Goal: Task Accomplishment & Management: Complete application form

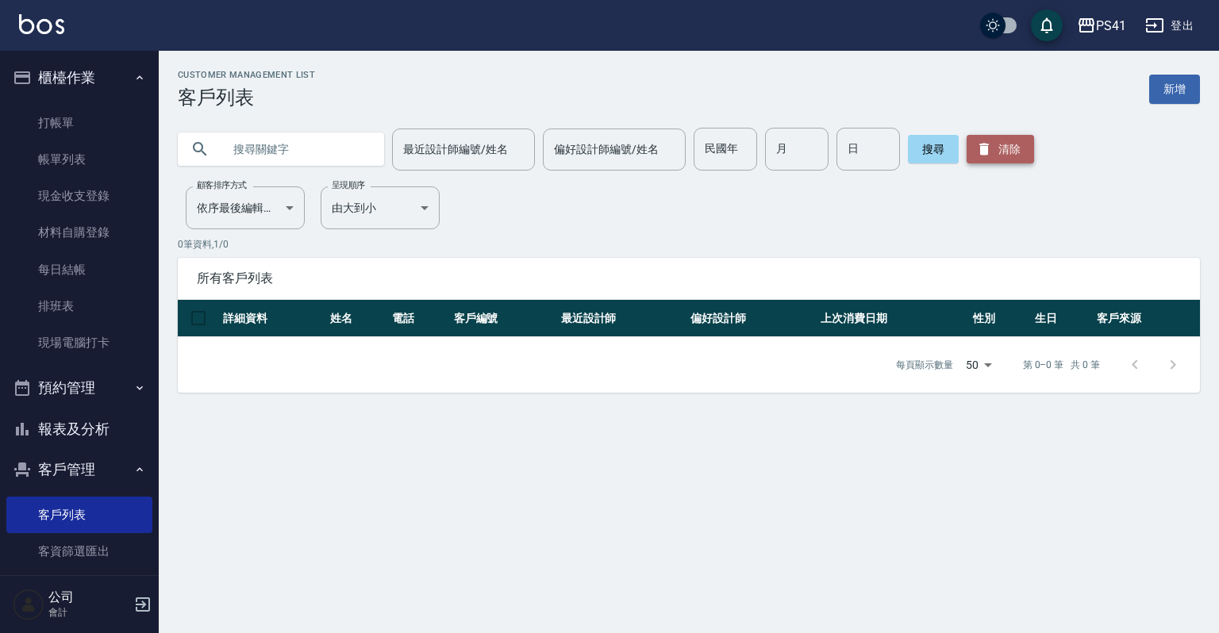
click at [1005, 149] on button "清除" at bounding box center [1000, 149] width 67 height 29
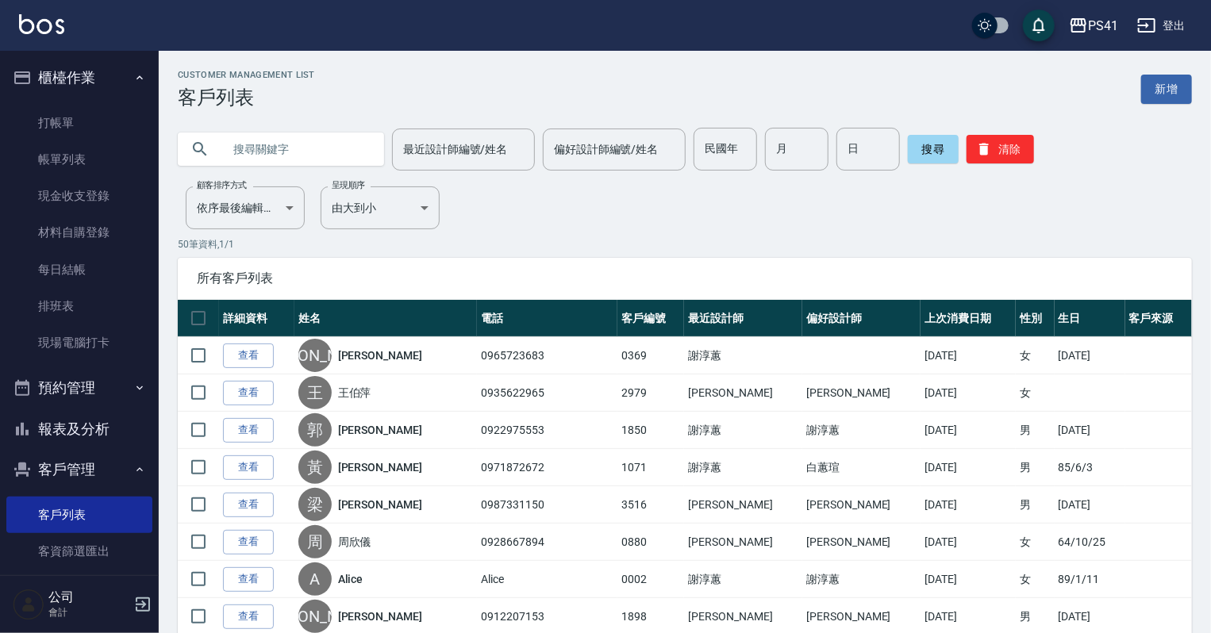
click at [266, 151] on input "text" at bounding box center [296, 149] width 149 height 43
type input "語"
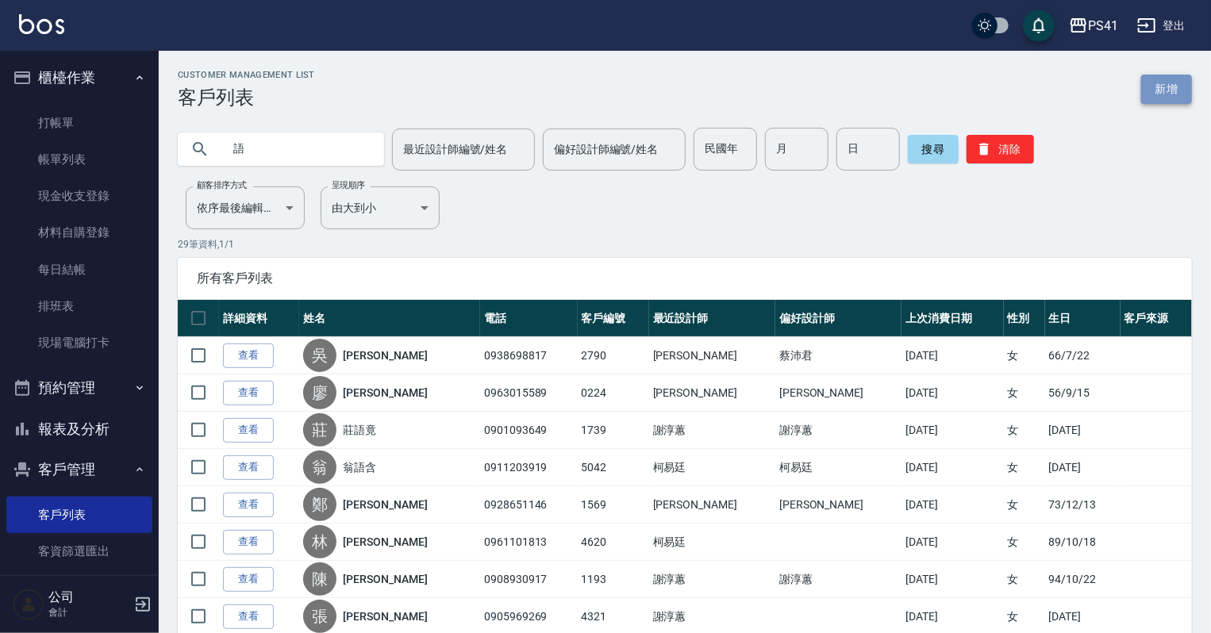
click at [1189, 78] on link "新增" at bounding box center [1166, 89] width 51 height 29
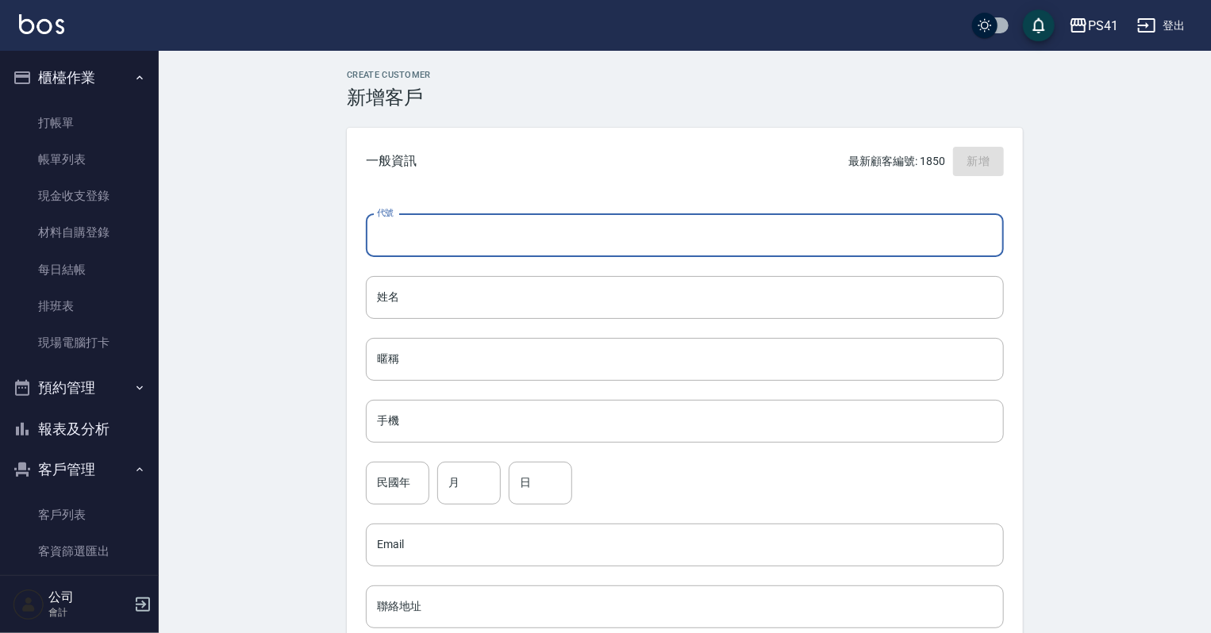
click at [584, 232] on input "代號" at bounding box center [685, 235] width 638 height 43
type input "1851"
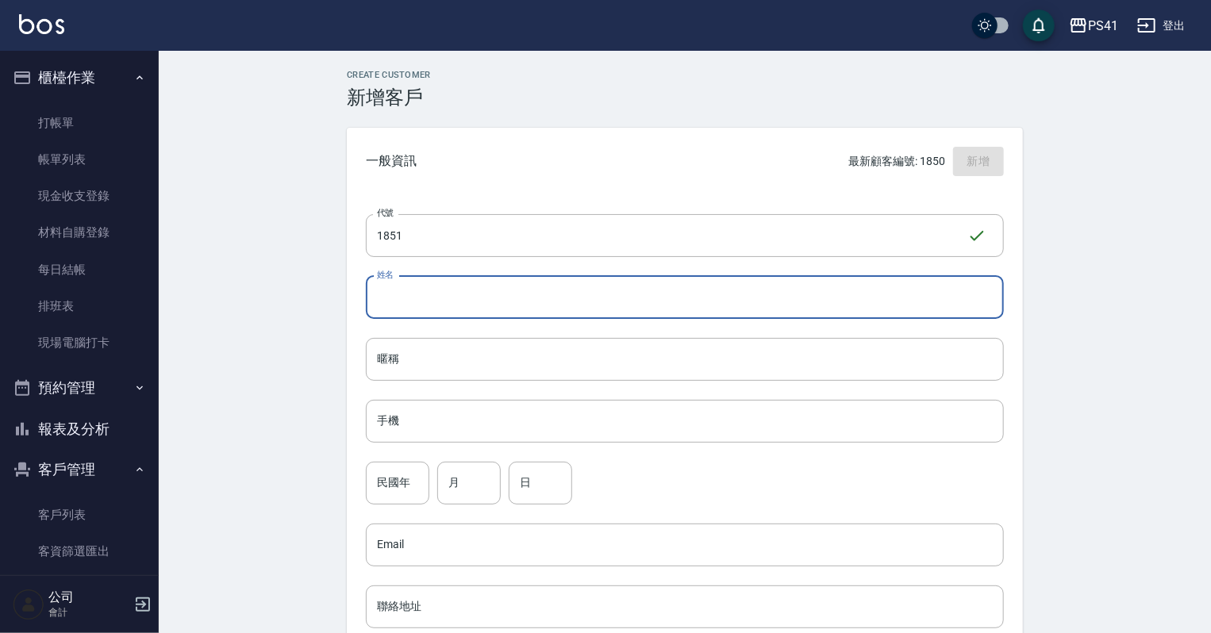
click at [545, 283] on input "姓名" at bounding box center [685, 297] width 638 height 43
type input "\"
type input "[PERSON_NAME]"
click at [537, 435] on input "手機" at bounding box center [685, 421] width 638 height 43
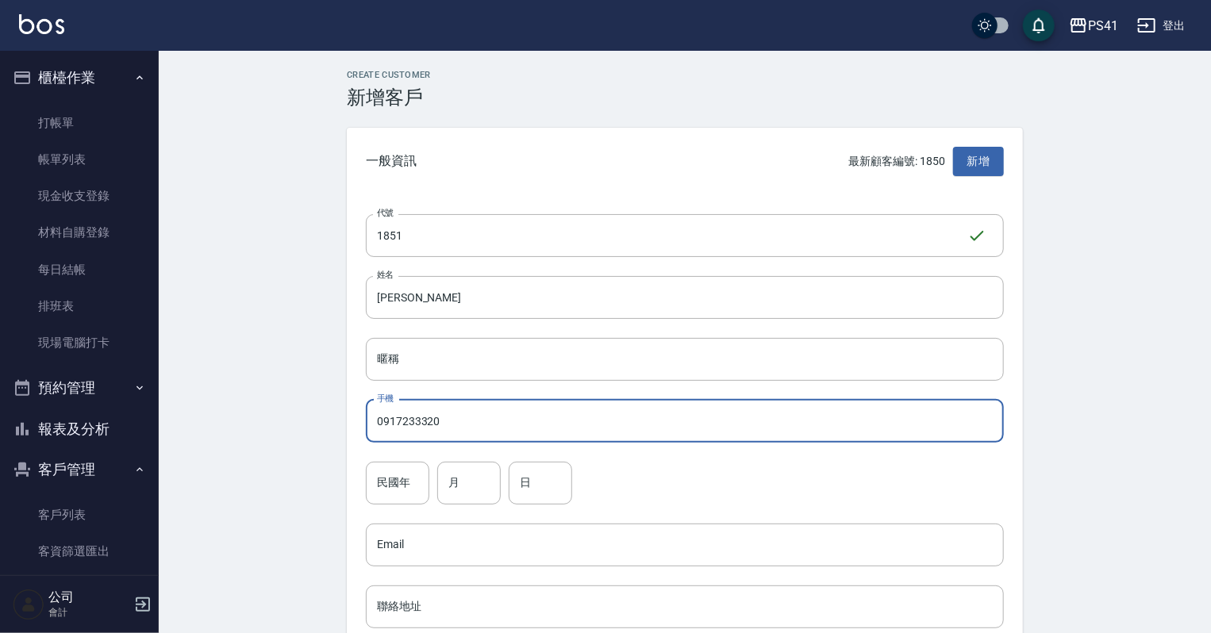
type input "0917233320"
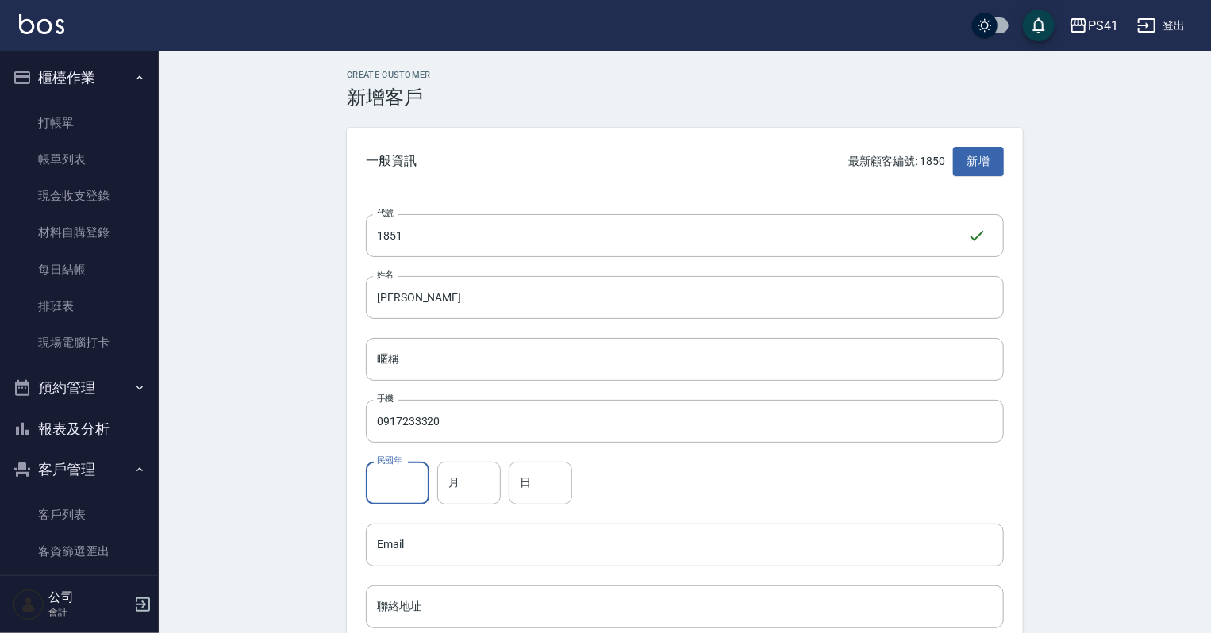
click at [402, 470] on input "民國年" at bounding box center [397, 483] width 63 height 43
type input "74"
click at [458, 498] on input "月" at bounding box center [468, 483] width 63 height 43
type input "03"
click at [527, 489] on input "日" at bounding box center [540, 483] width 63 height 43
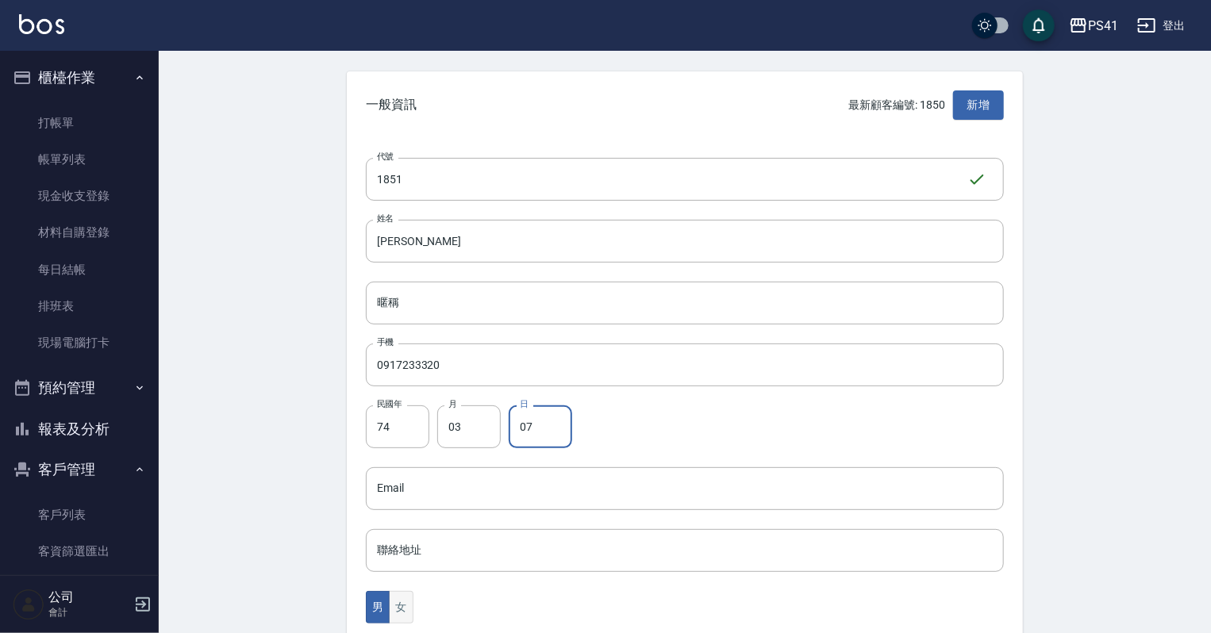
scroll to position [254, 0]
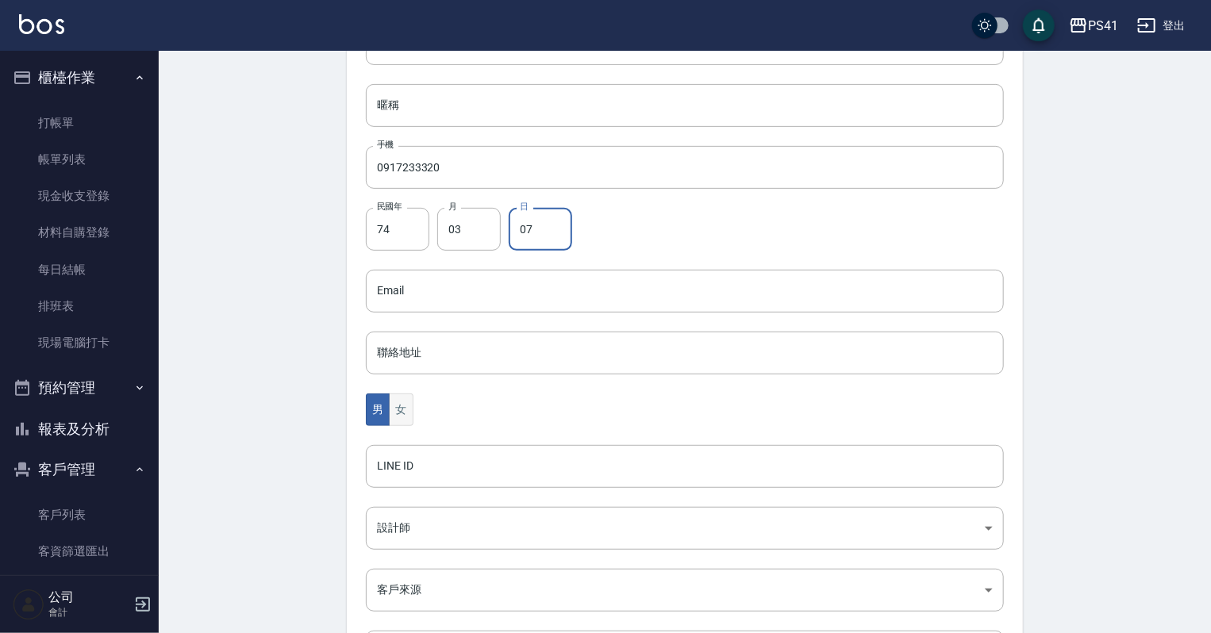
type input "07"
click at [400, 406] on button "女" at bounding box center [401, 410] width 24 height 33
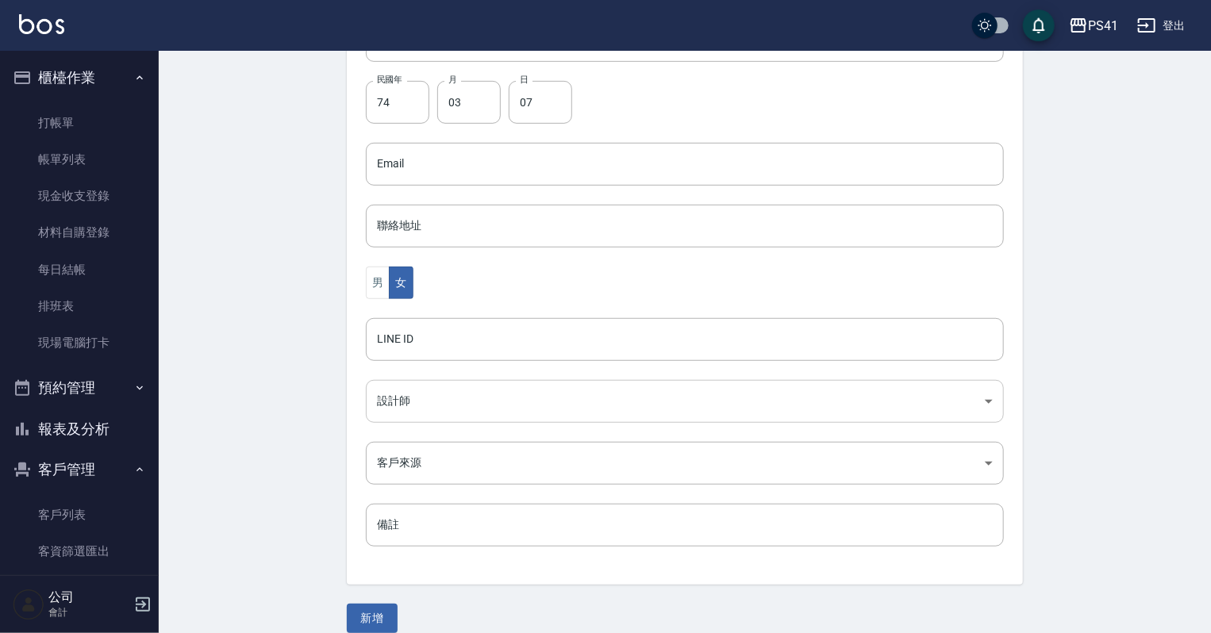
click at [416, 401] on body "PS41 登出 櫃檯作業 打帳單 帳單列表 現金收支登錄 材料自購登錄 每日結帳 排班表 現場電腦打卡 預約管理 預約管理 單日預約紀錄 單週預約紀錄 報表及…" at bounding box center [605, 135] width 1211 height 1033
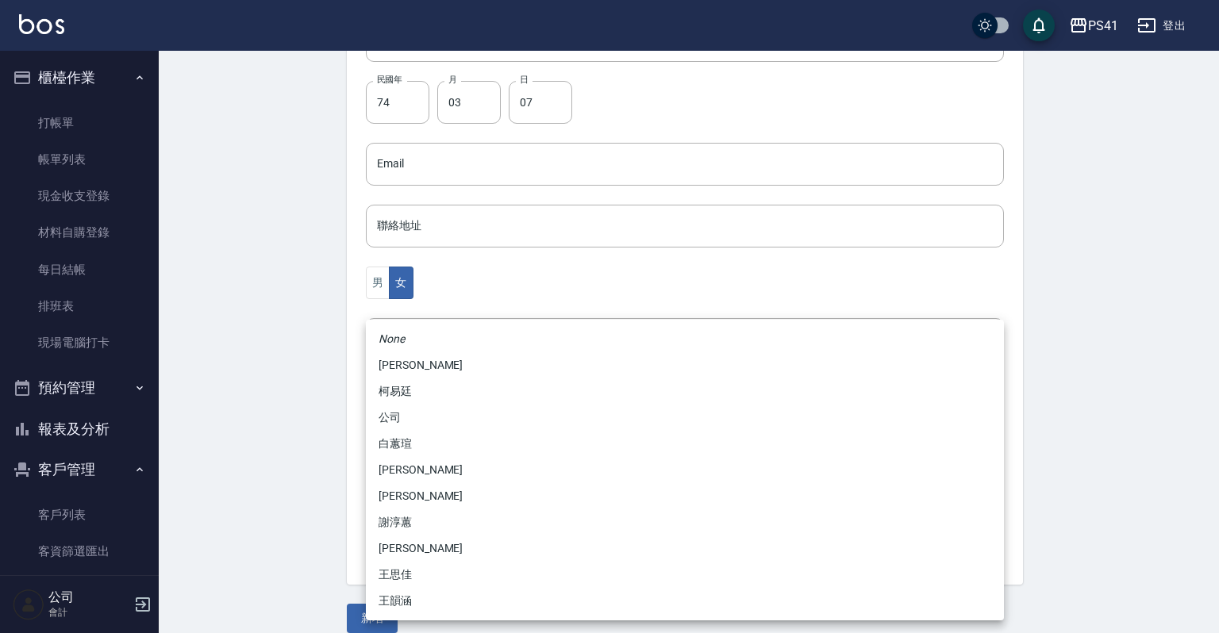
click at [460, 521] on li "謝淳蕙" at bounding box center [685, 523] width 638 height 26
type input "8c411568-4112-470a-9bf0-dab44adfddc4"
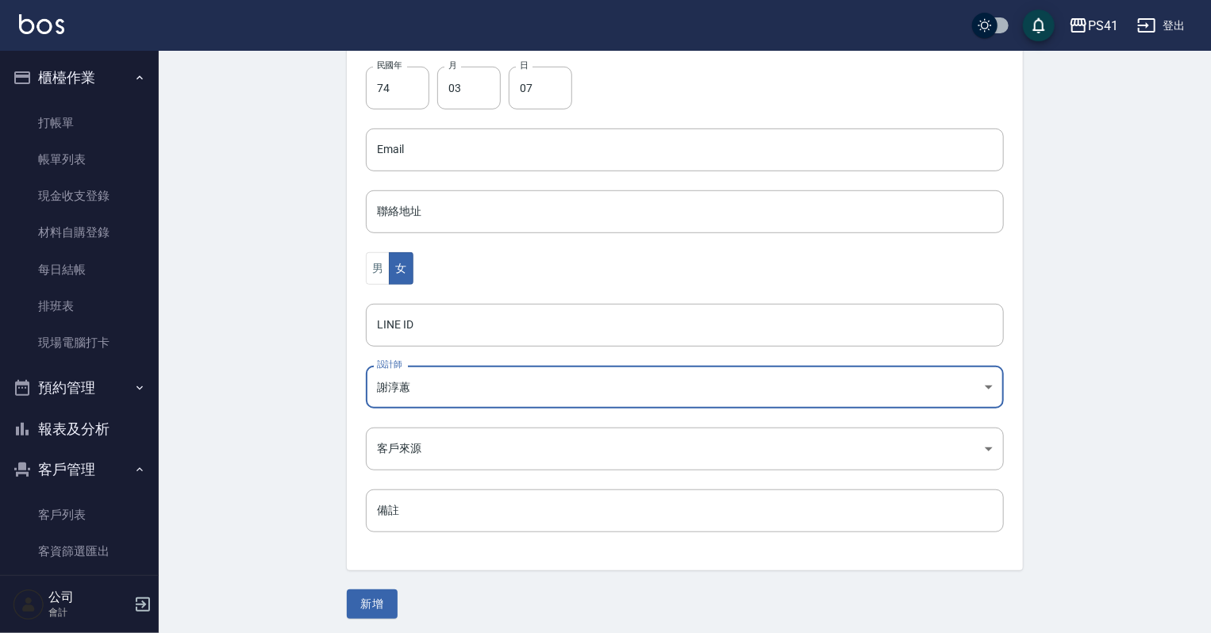
scroll to position [399, 0]
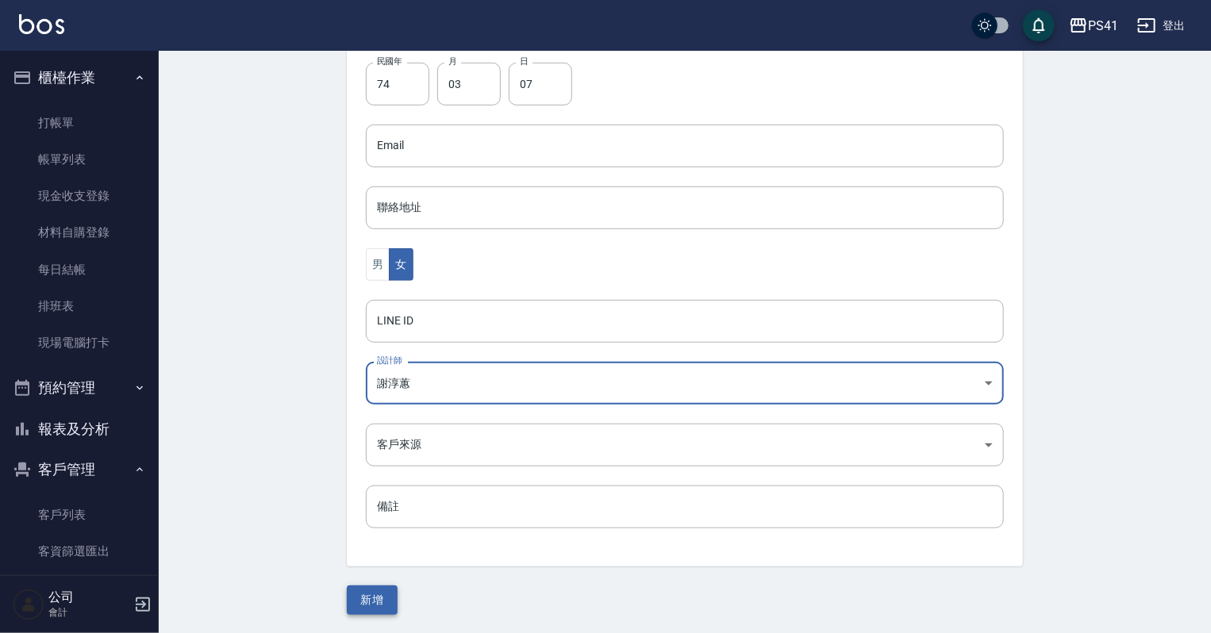
click at [374, 602] on button "新增" at bounding box center [372, 600] width 51 height 29
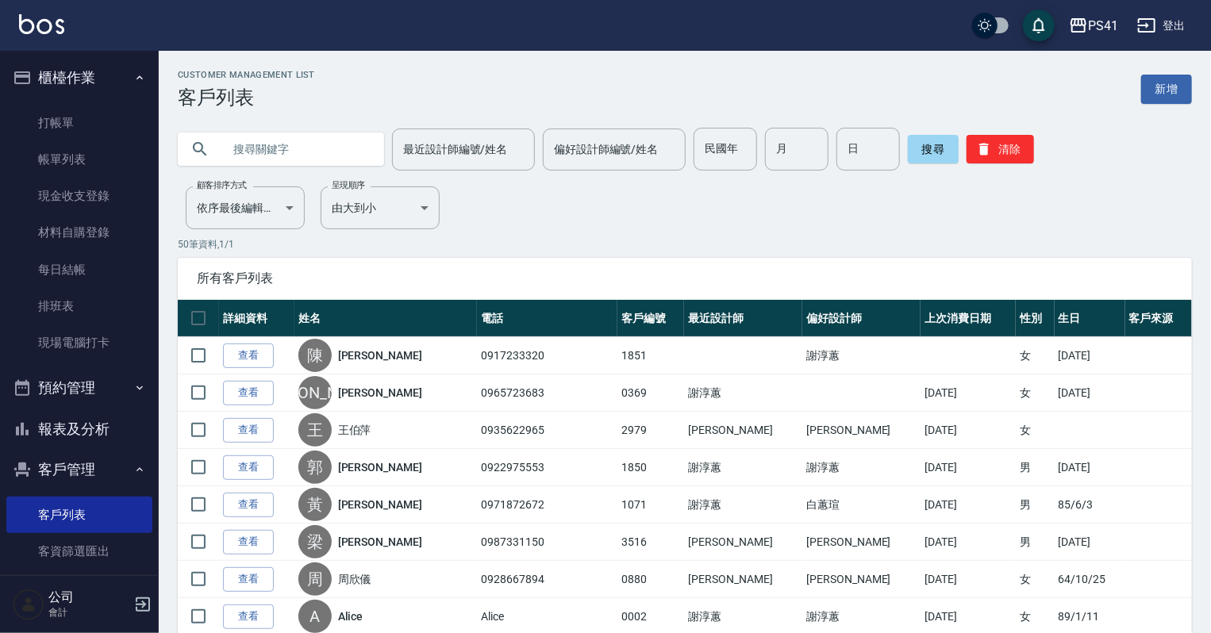
drag, startPoint x: 102, startPoint y: 121, endPoint x: 102, endPoint y: 102, distance: 18.3
click at [102, 121] on link "打帳單" at bounding box center [79, 123] width 146 height 37
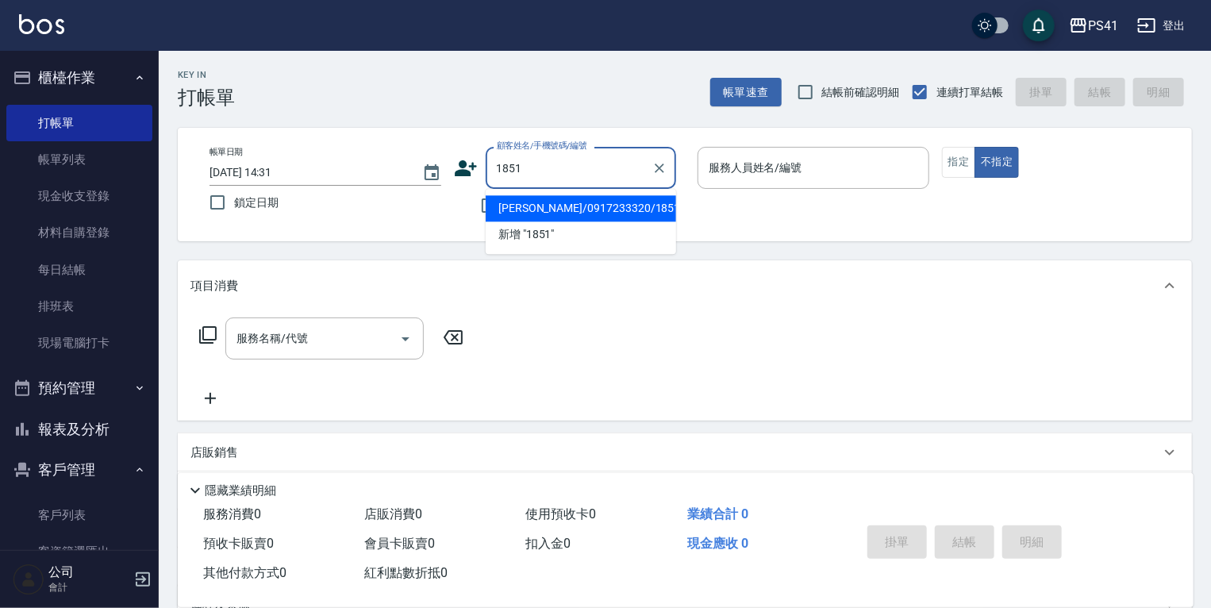
type input "[PERSON_NAME]/0917233320/1851"
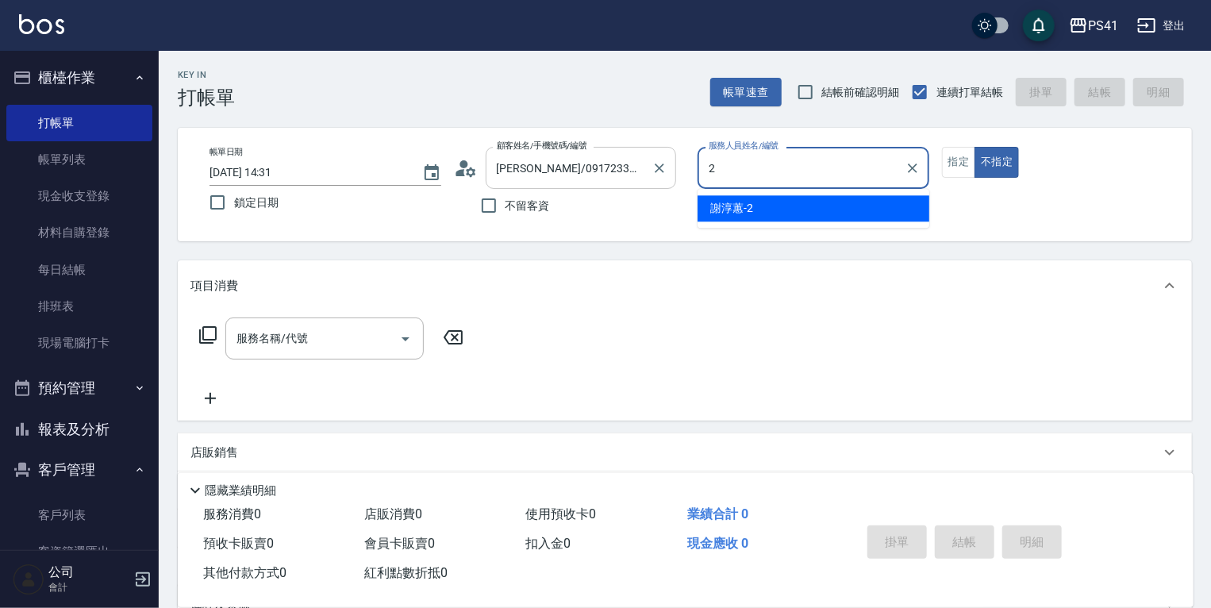
type input "謝淳蕙-2"
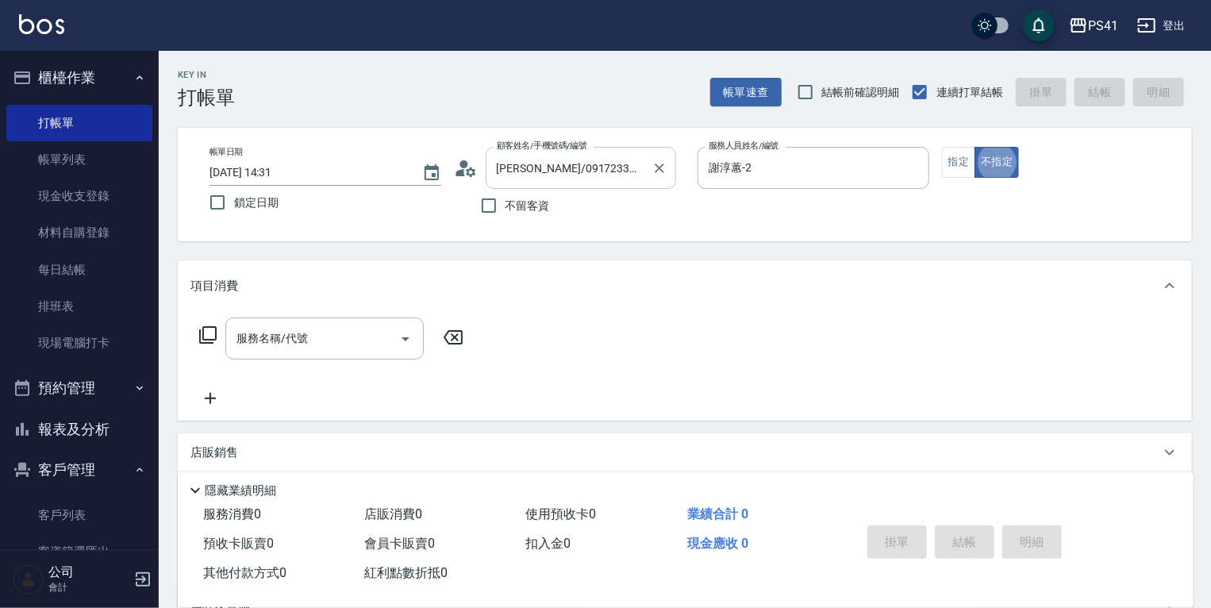
type button "false"
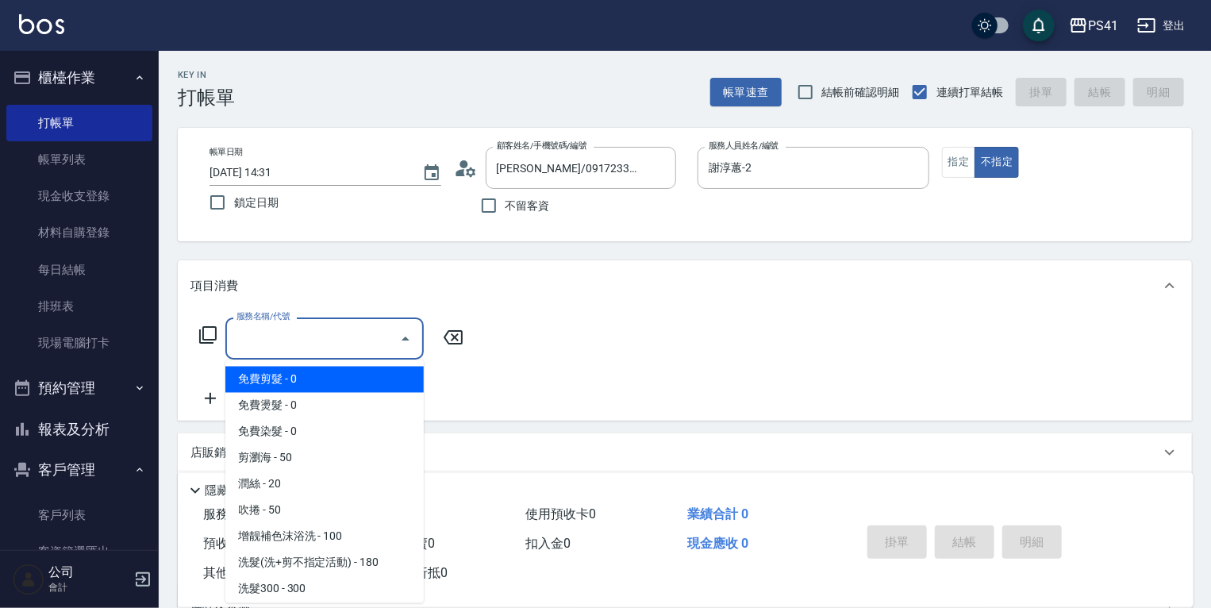
click at [330, 347] on input "服務名稱/代號" at bounding box center [313, 339] width 160 height 28
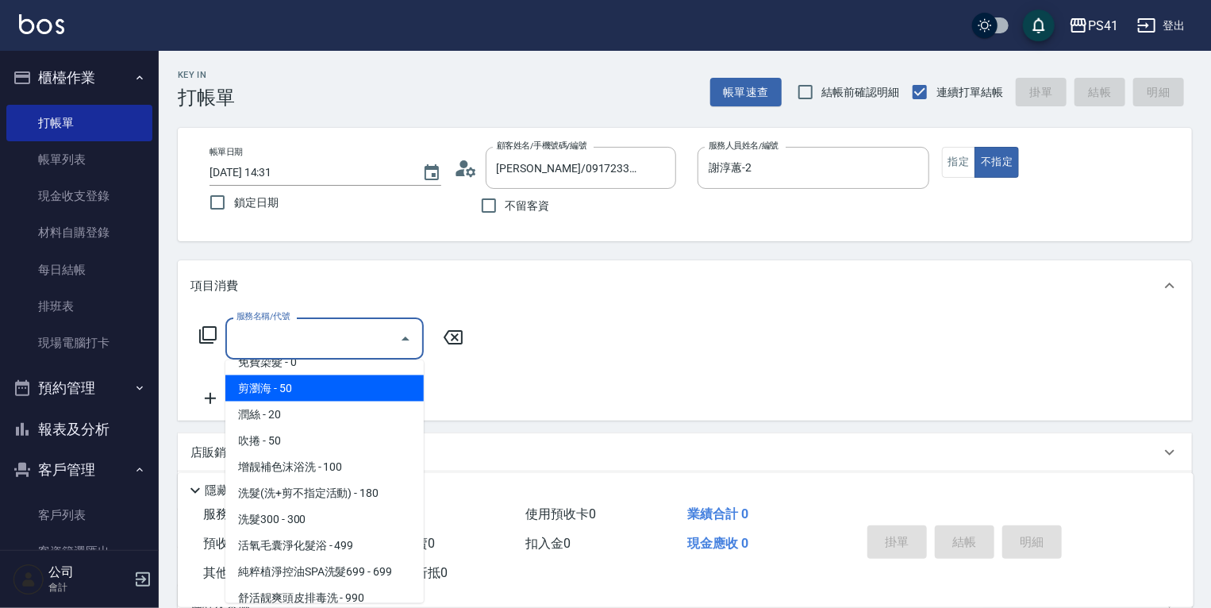
scroll to position [190, 0]
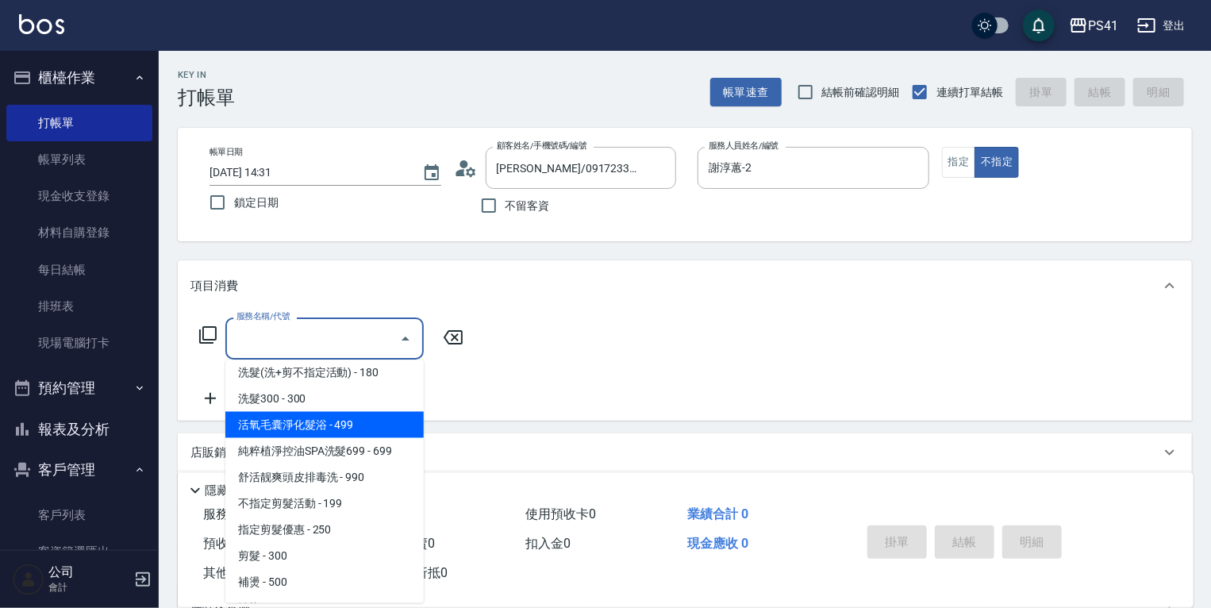
click at [362, 426] on span "活氧毛囊淨化髮浴 - 499" at bounding box center [324, 425] width 198 height 26
type input "活氧毛囊淨化髮浴(1499)"
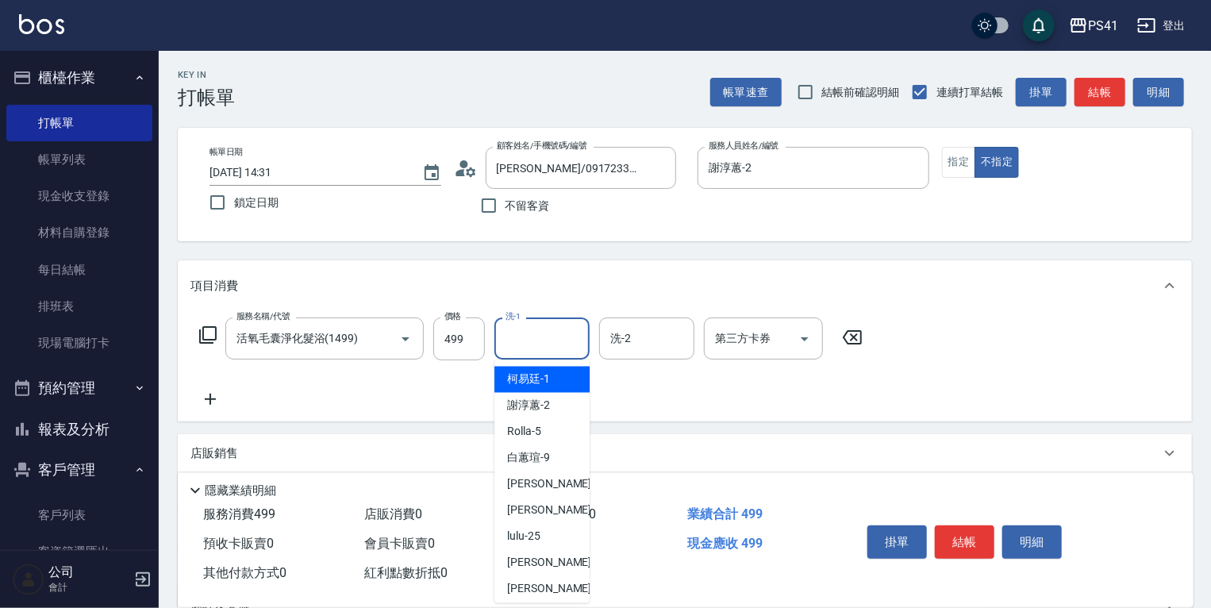
click at [525, 343] on input "洗-1" at bounding box center [542, 339] width 81 height 28
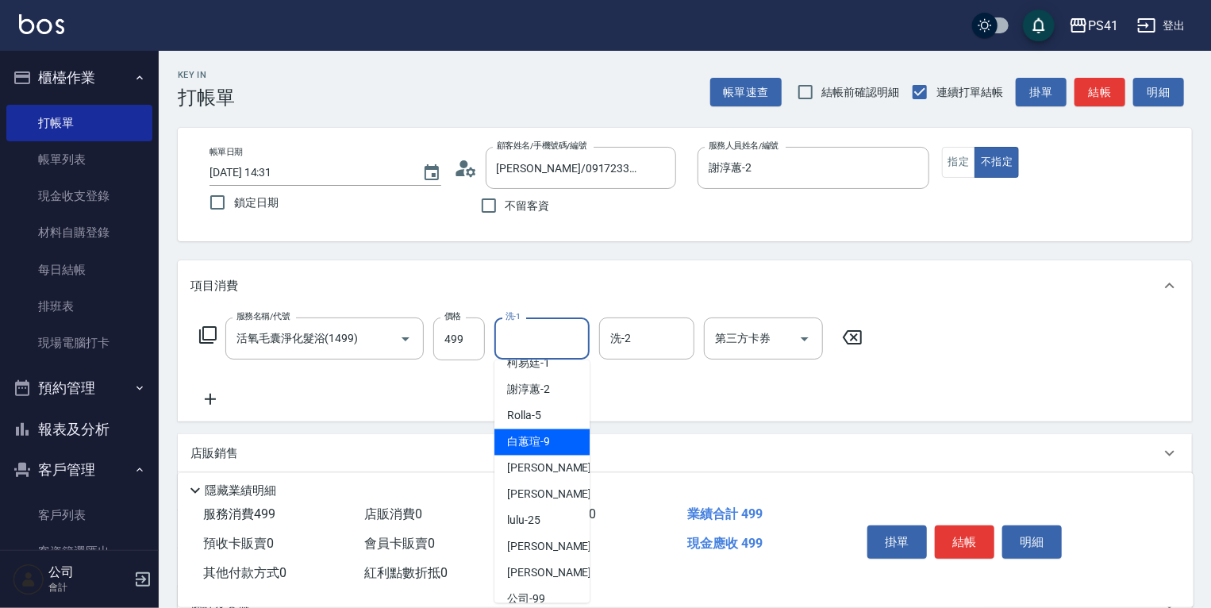
scroll to position [32, 0]
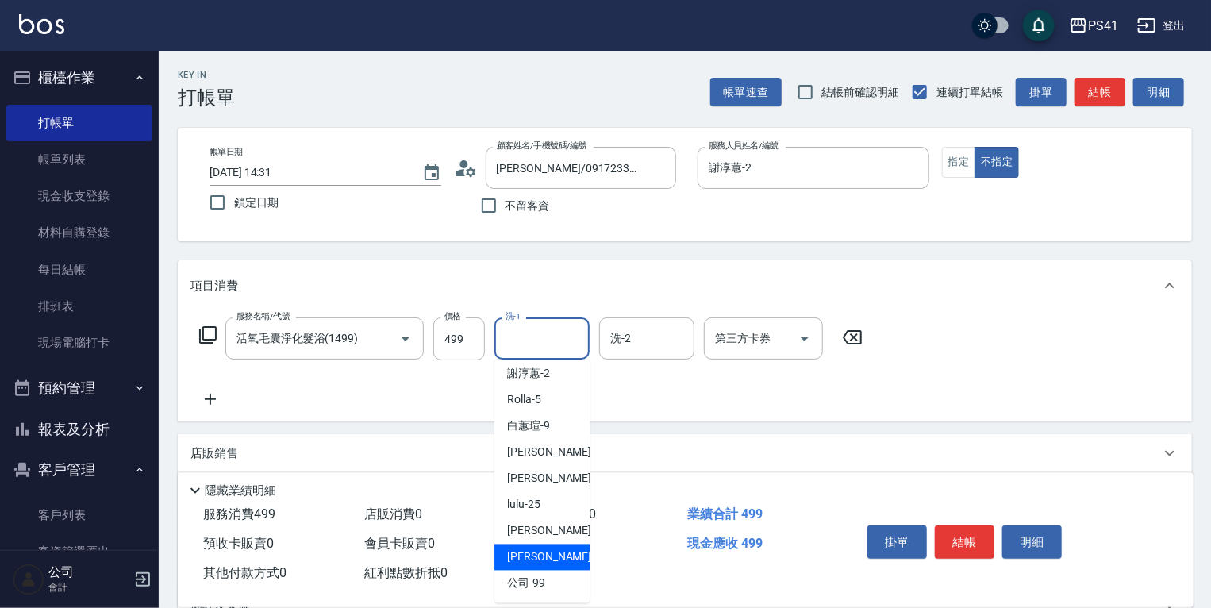
click at [568, 562] on div "佳佳 -27" at bounding box center [541, 558] width 95 height 26
type input "佳佳-27"
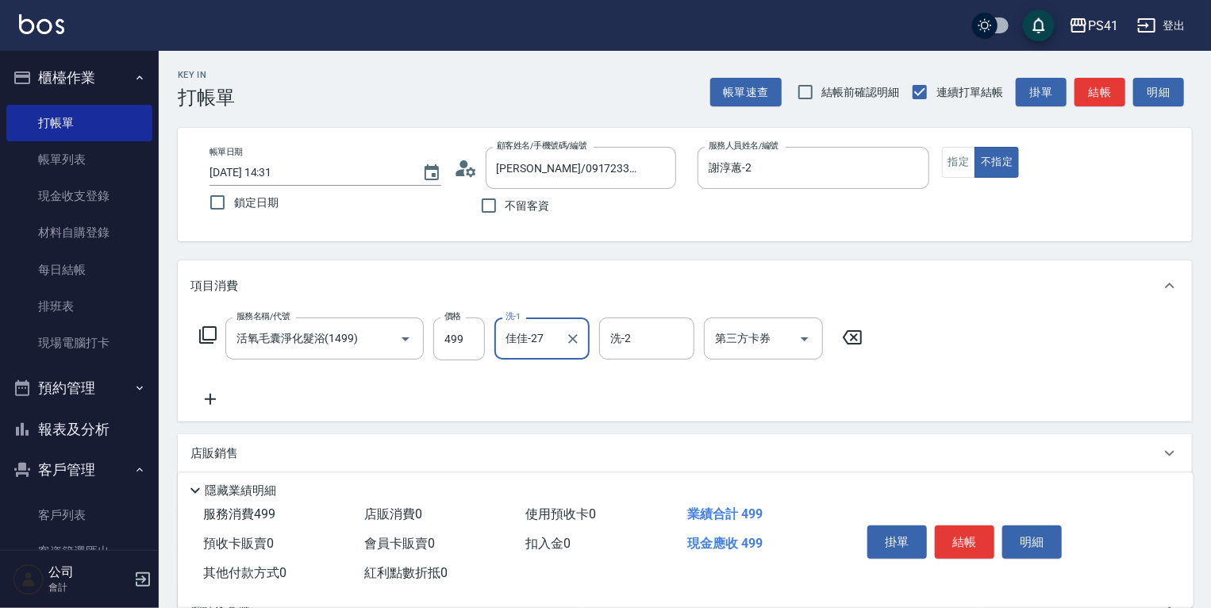
click at [226, 401] on icon at bounding box center [210, 399] width 40 height 19
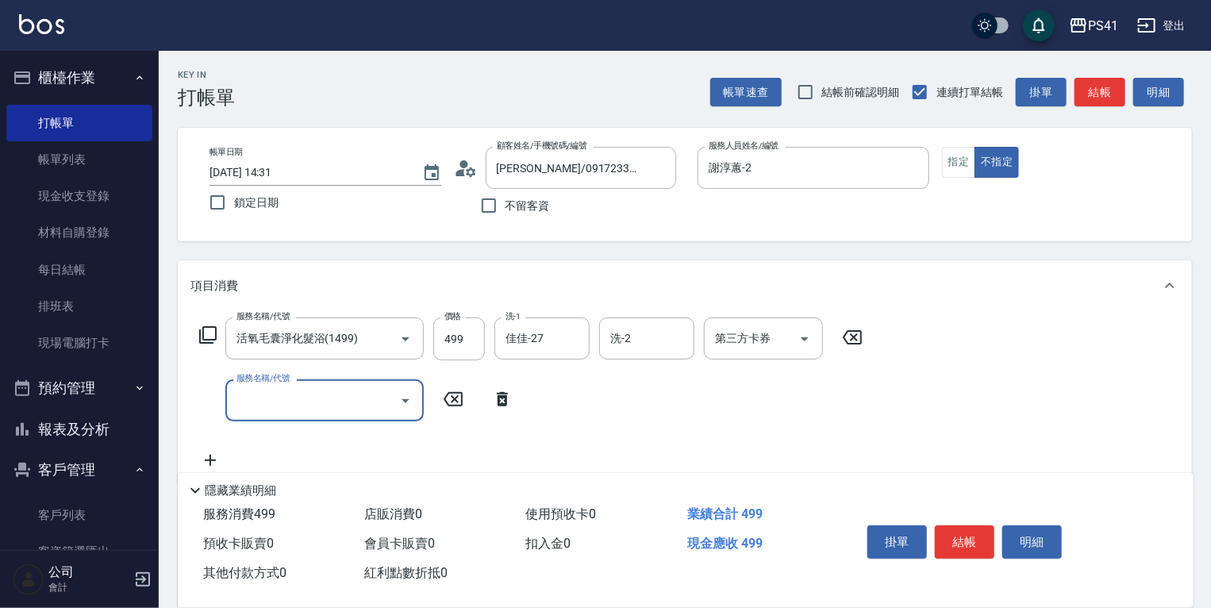
click at [225, 402] on div "服務名稱/代號" at bounding box center [324, 400] width 198 height 42
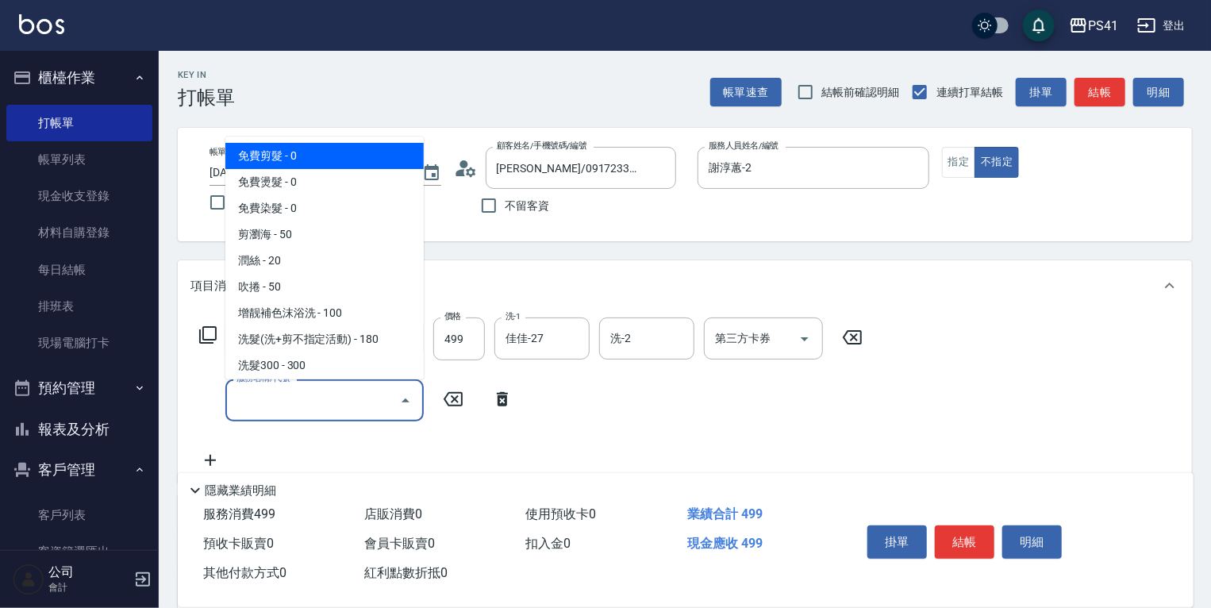
click at [318, 403] on input "服務名稱/代號" at bounding box center [313, 401] width 160 height 28
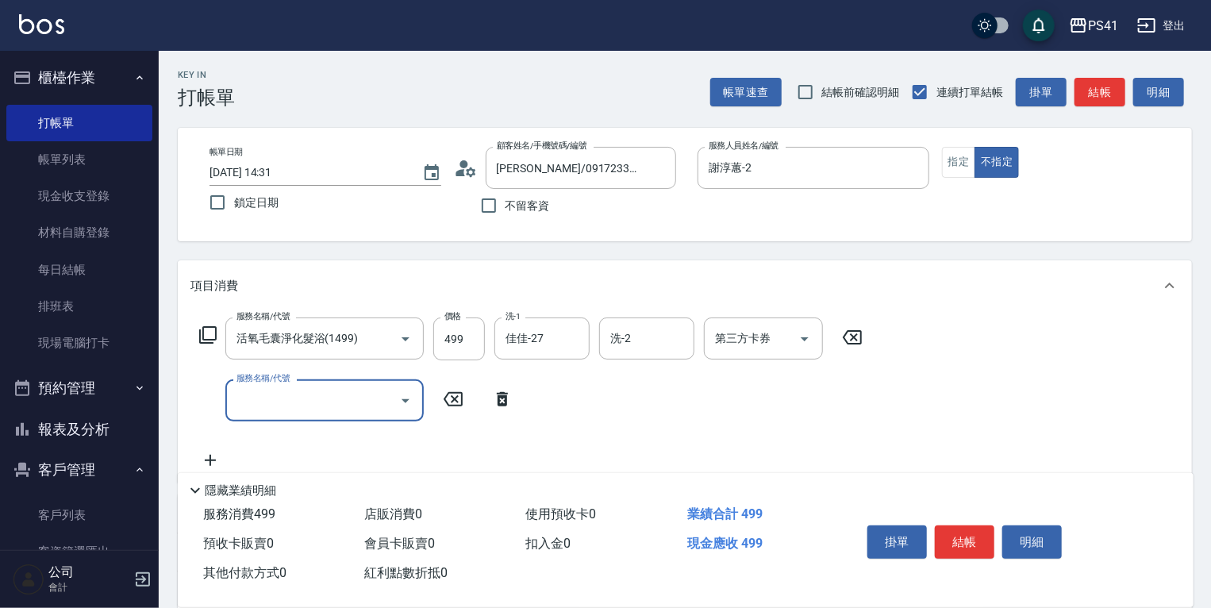
click at [318, 403] on input "服務名稱/代號" at bounding box center [313, 401] width 160 height 28
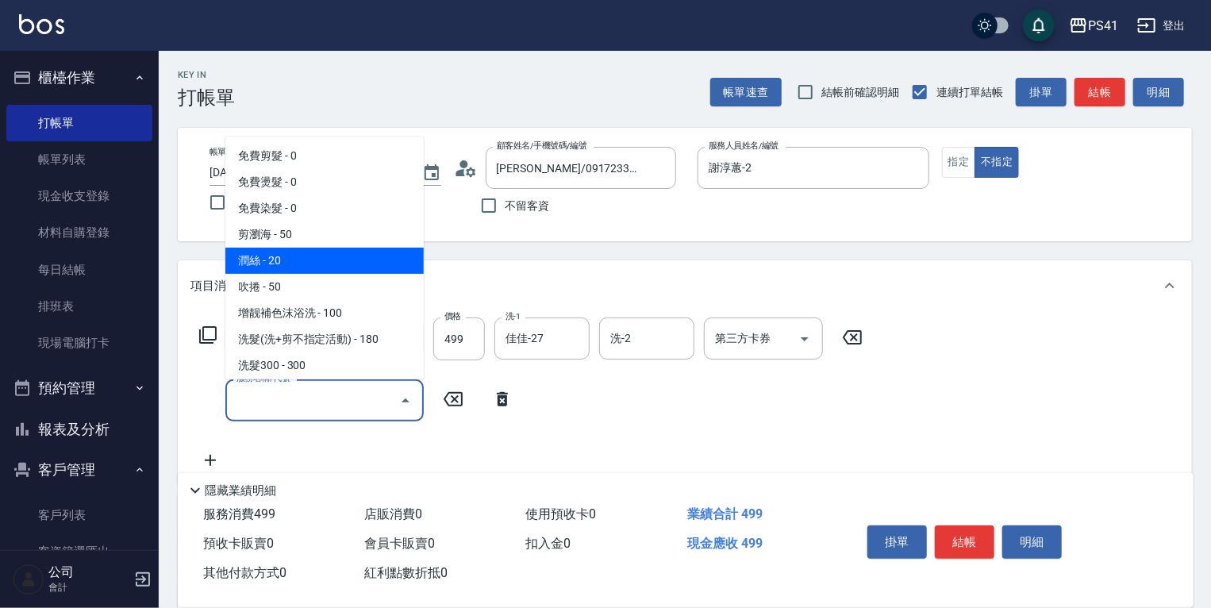
click at [298, 258] on span "潤絲 - 20" at bounding box center [324, 261] width 198 height 26
type input "潤絲(820)"
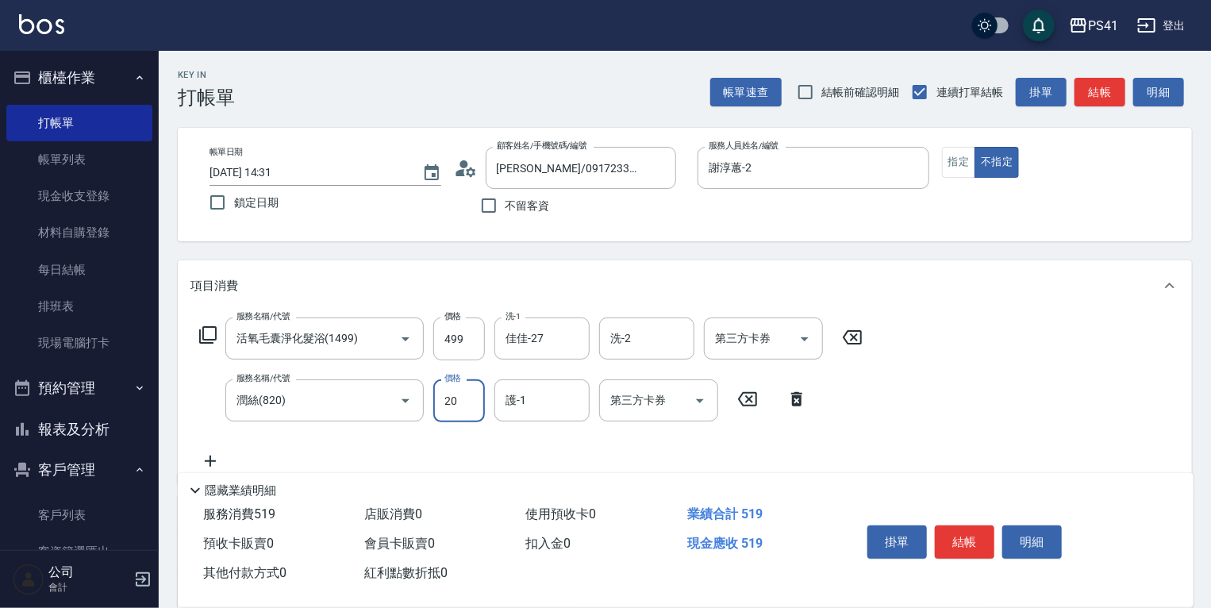
click at [465, 400] on input "20" at bounding box center [459, 400] width 52 height 43
type input "100"
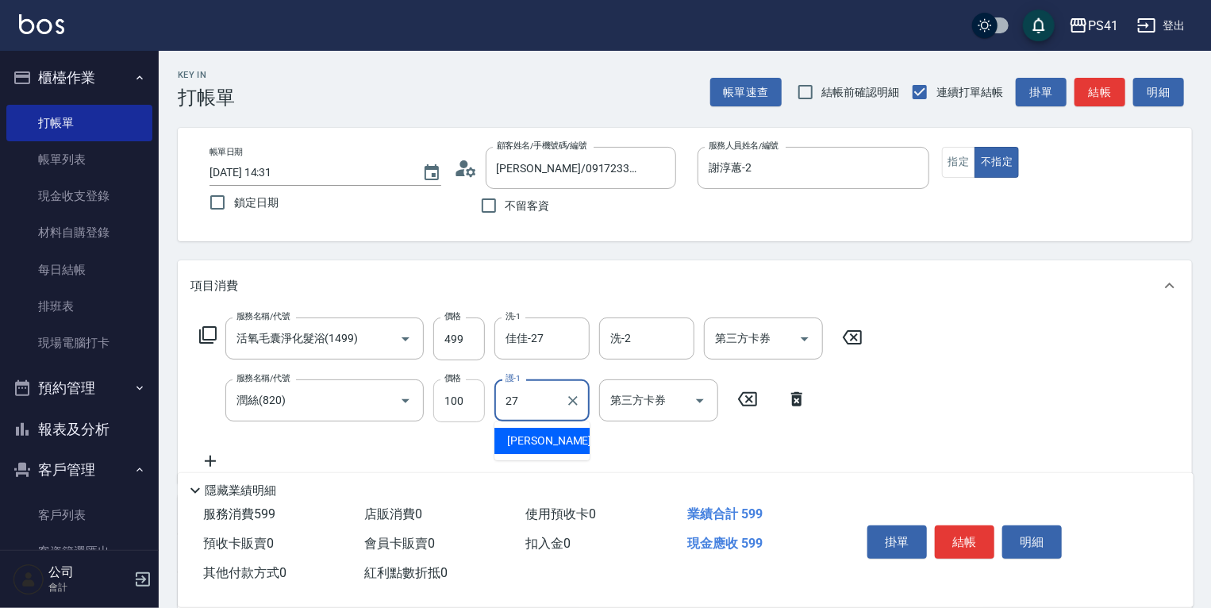
type input "佳佳-27"
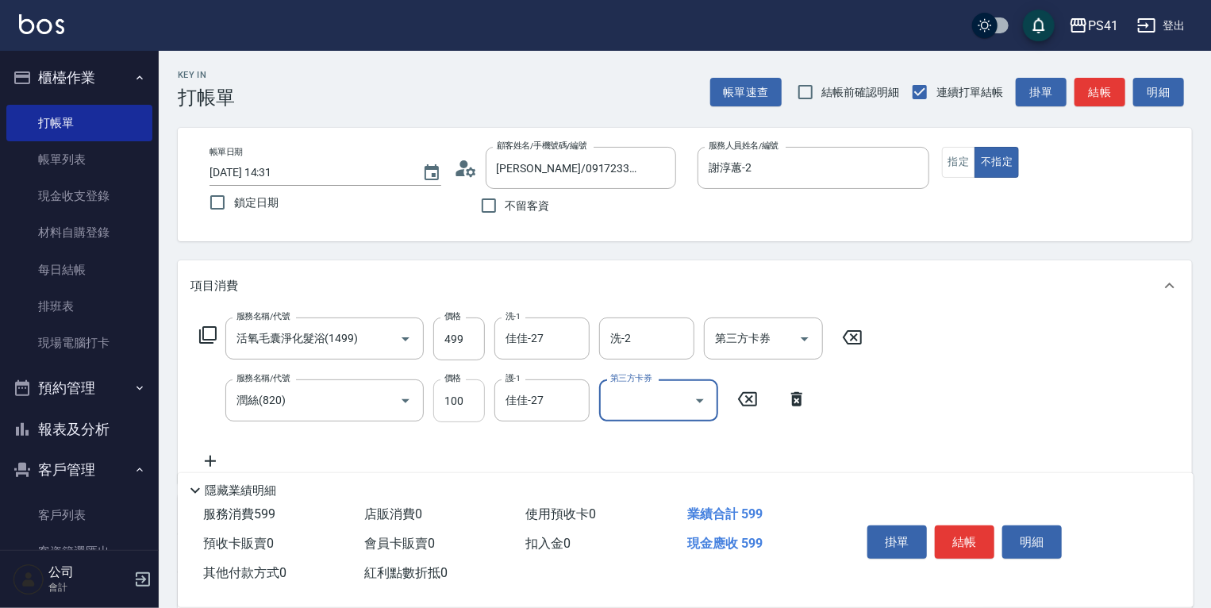
click at [439, 405] on input "100" at bounding box center [459, 400] width 52 height 43
type input "20"
click at [360, 461] on div "服務名稱/代號 活氧毛囊淨化髮浴(1499) 服務名稱/代號 價格 499 價格 洗-1 佳佳-27 洗-1 洗-2 洗-2 第三方卡券 第三方卡券 服務名稱…" at bounding box center [531, 393] width 682 height 153
click at [978, 535] on button "結帳" at bounding box center [965, 541] width 60 height 33
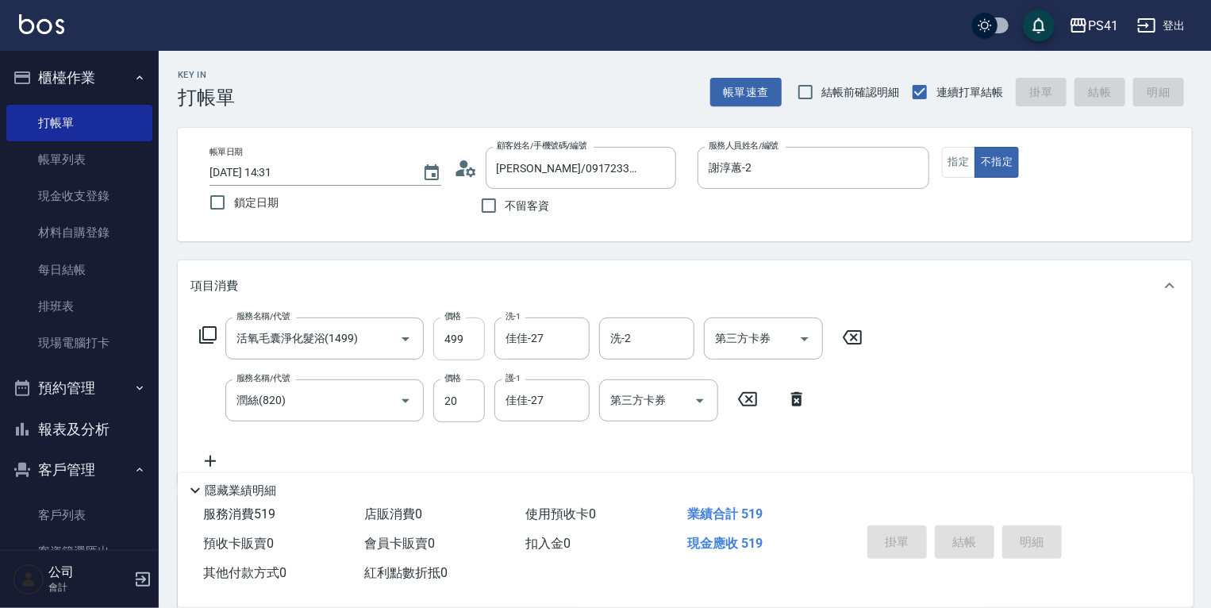
type input "[DATE] 14:32"
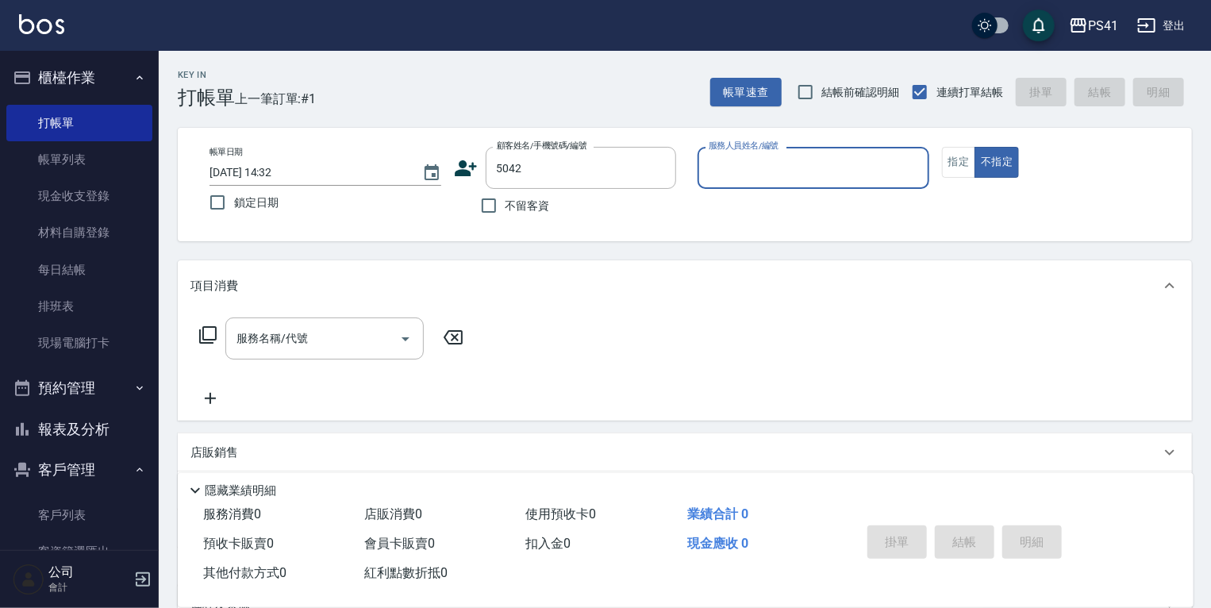
type input "翁語含/0911203919/5042"
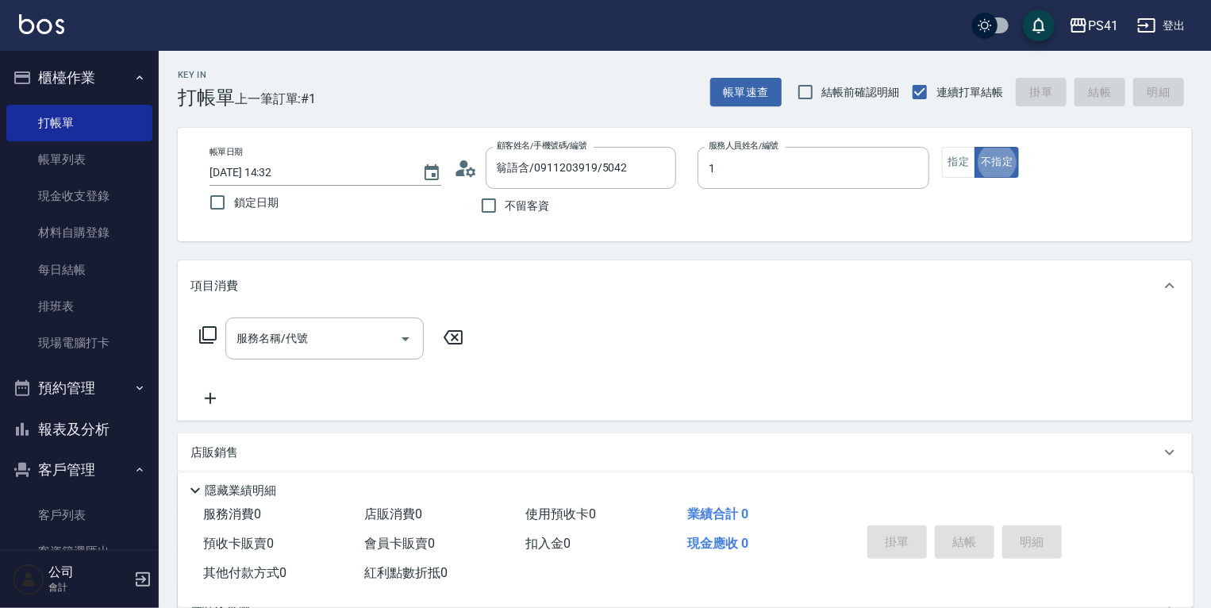
type input "[PERSON_NAME]-1"
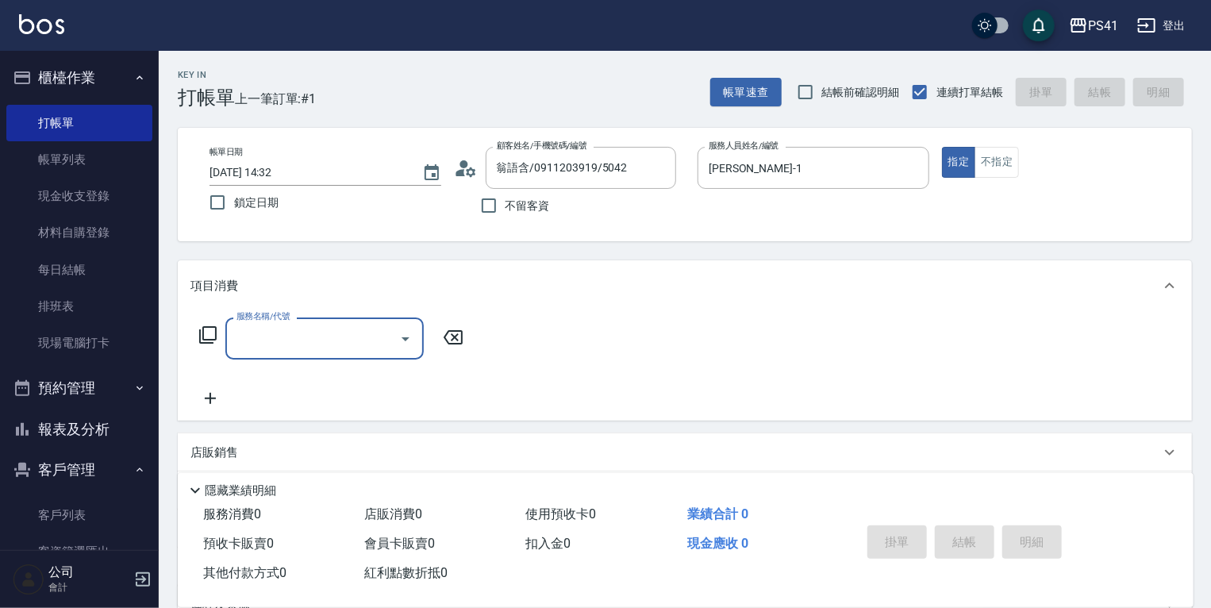
click at [253, 339] on input "服務名稱/代號" at bounding box center [313, 339] width 160 height 28
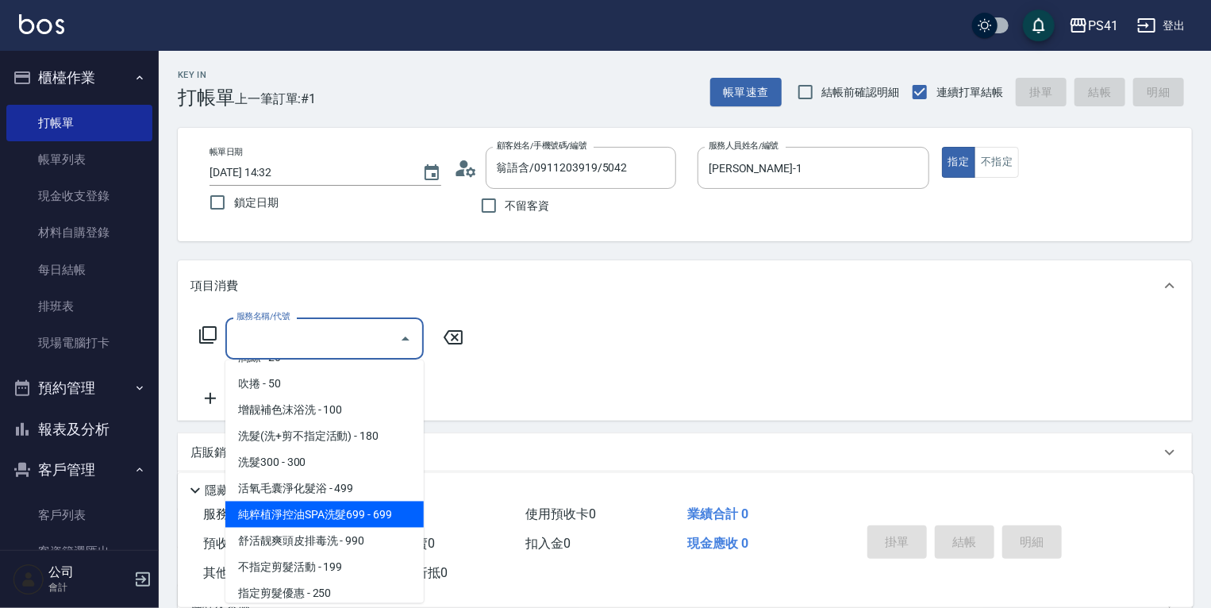
scroll to position [190, 0]
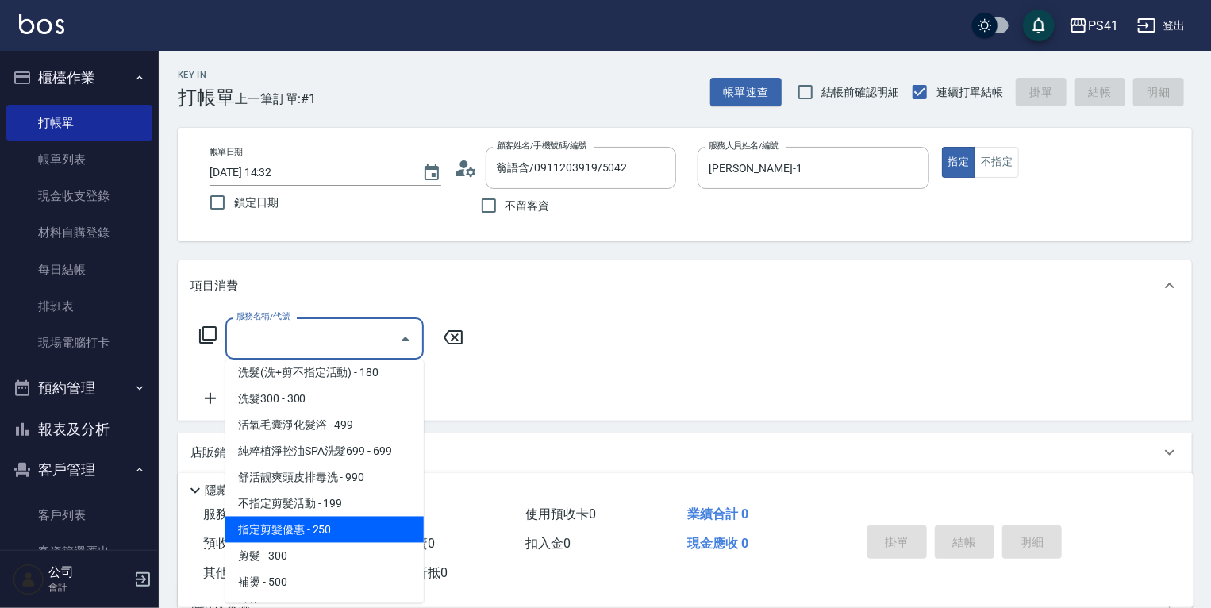
click at [340, 528] on span "指定剪髮優惠 - 250" at bounding box center [324, 530] width 198 height 26
type input "指定剪髮優惠(2250)"
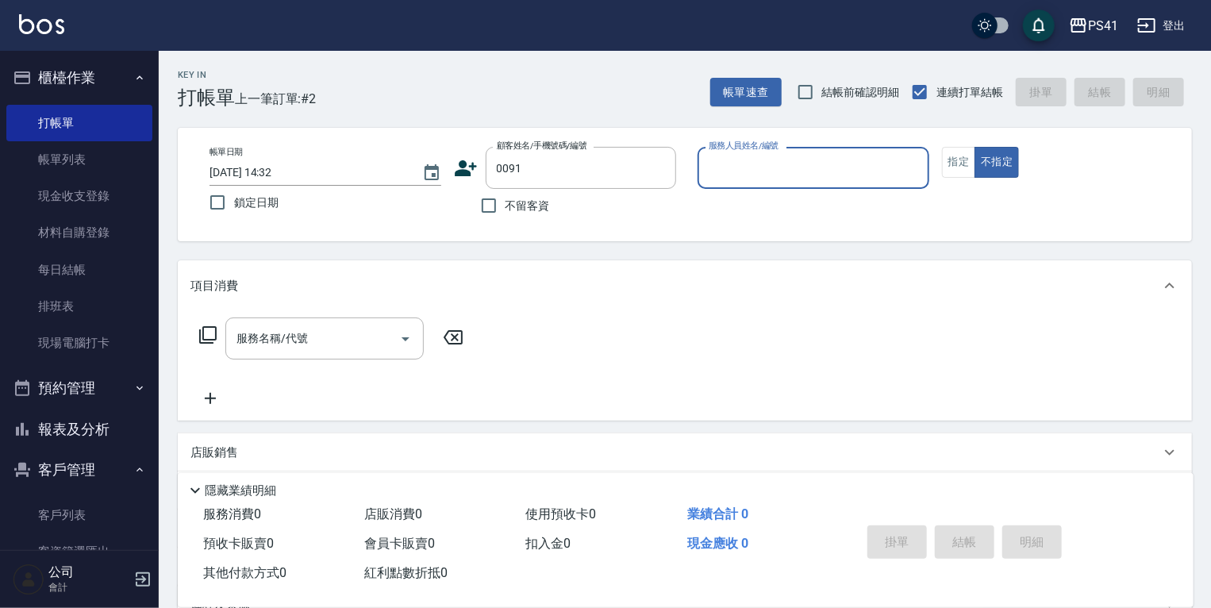
type input "[PERSON_NAME]/0926674585/0091"
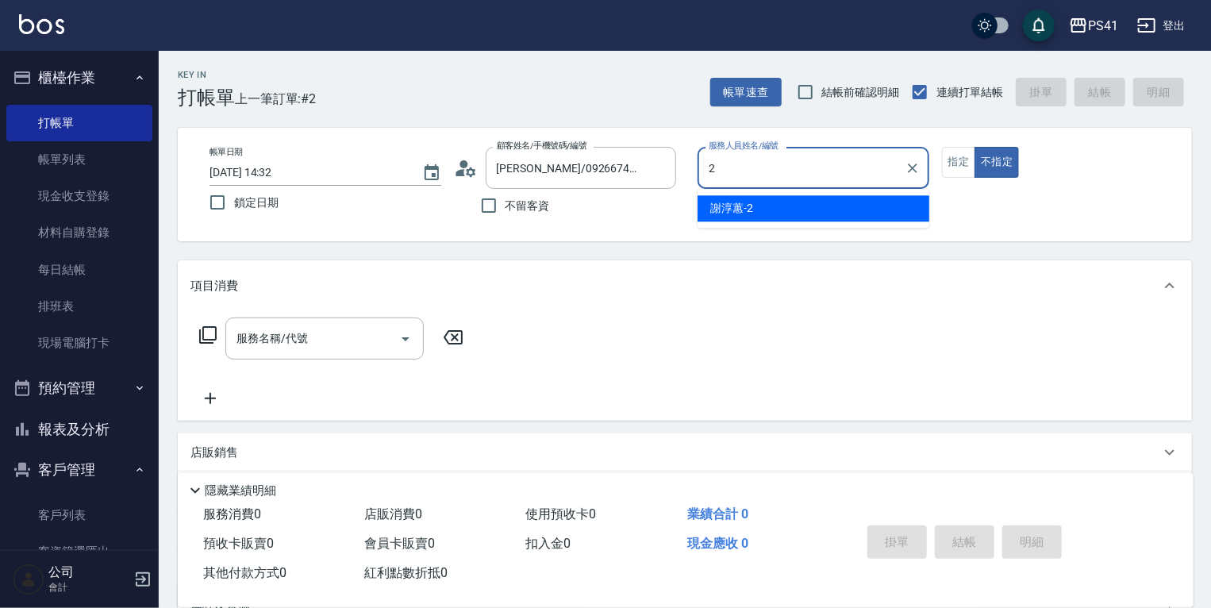
type input "謝淳蕙-2"
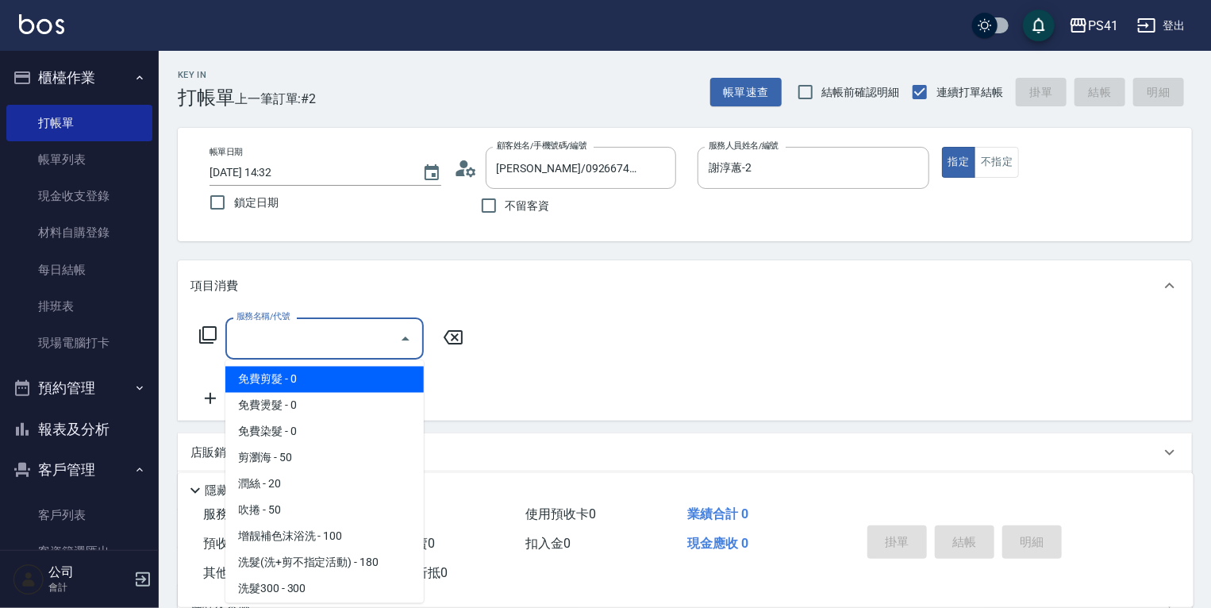
click at [279, 337] on input "服務名稱/代號" at bounding box center [313, 339] width 160 height 28
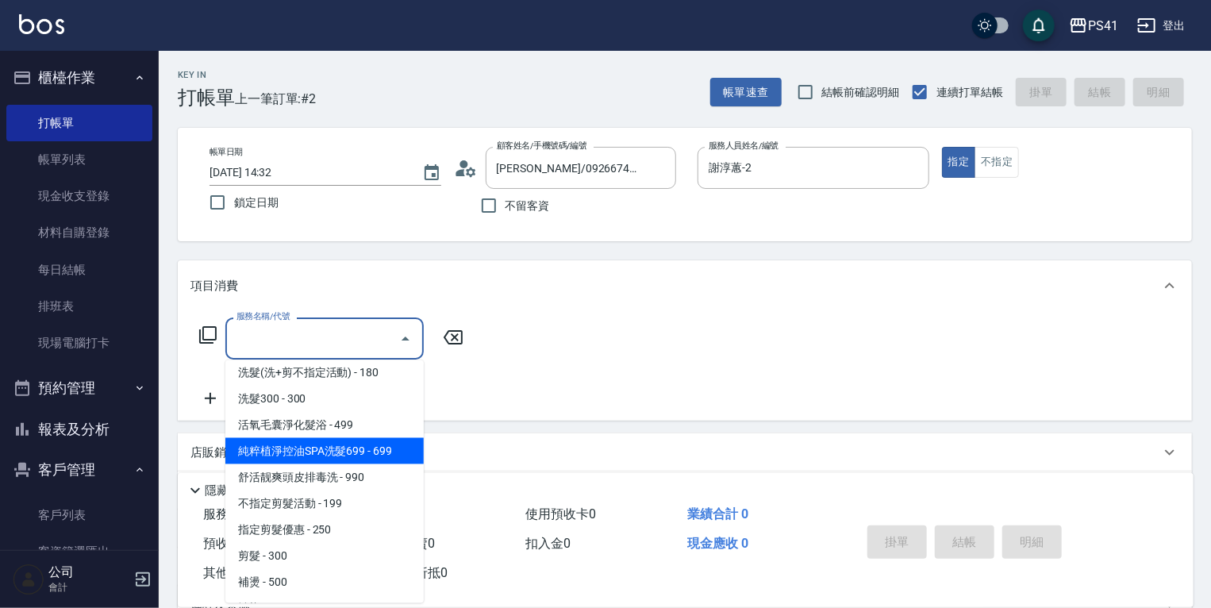
click at [321, 444] on span "純粹植淨控油SPA洗髮699 - 699" at bounding box center [324, 451] width 198 height 26
type input "純粹植淨控油SPA洗髮699(1699)"
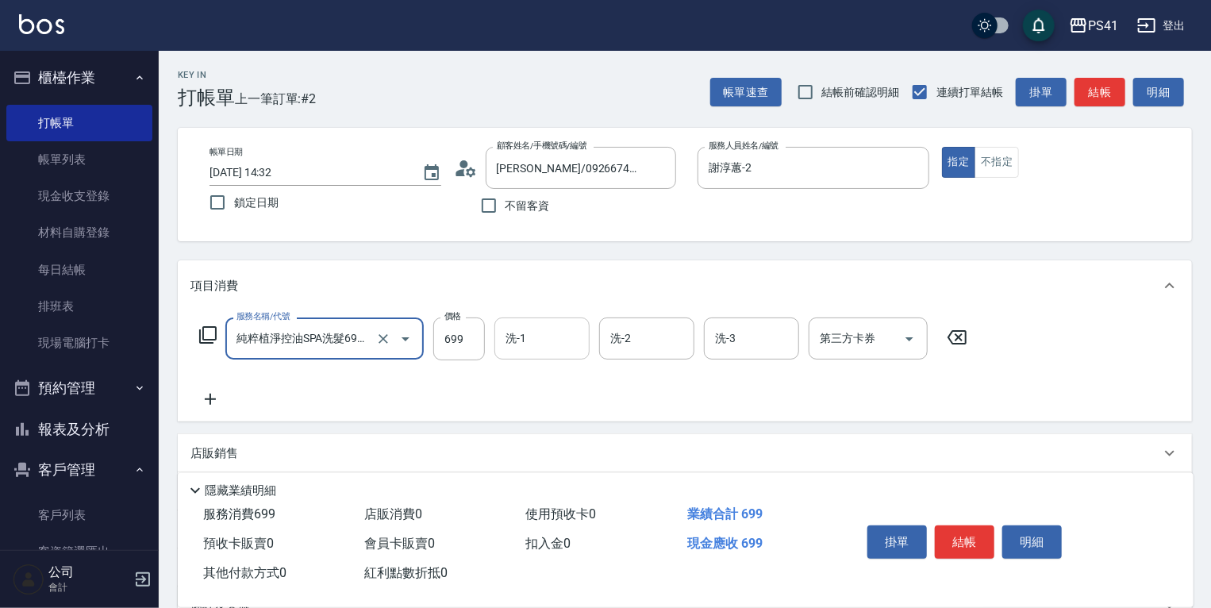
click at [529, 346] on input "洗-1" at bounding box center [542, 339] width 81 height 28
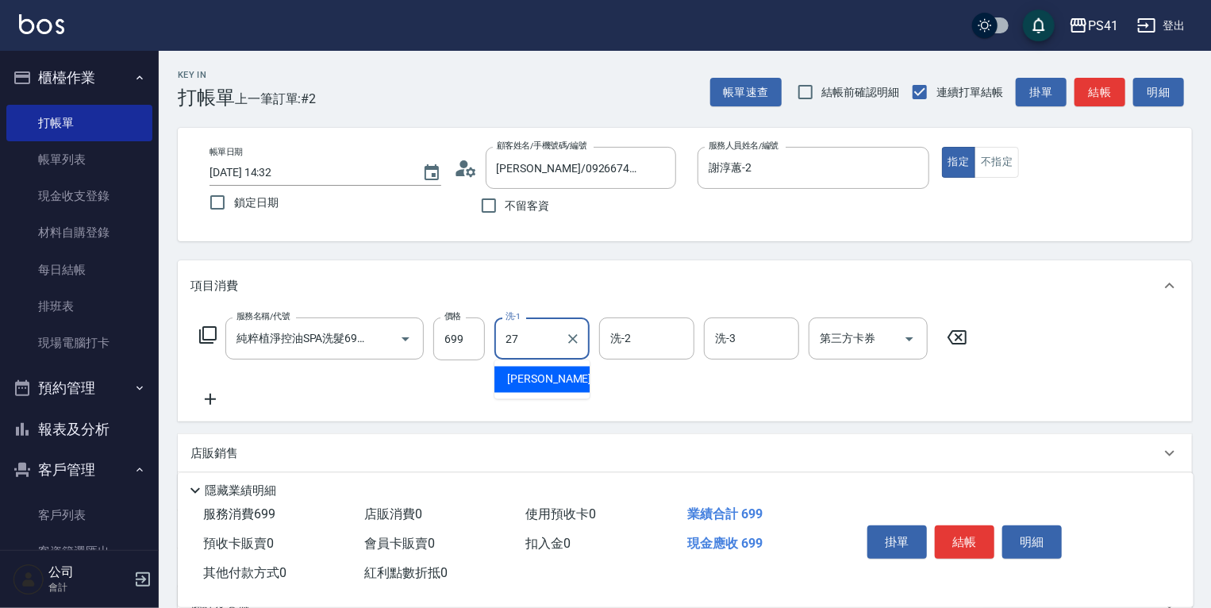
type input "佳佳-27"
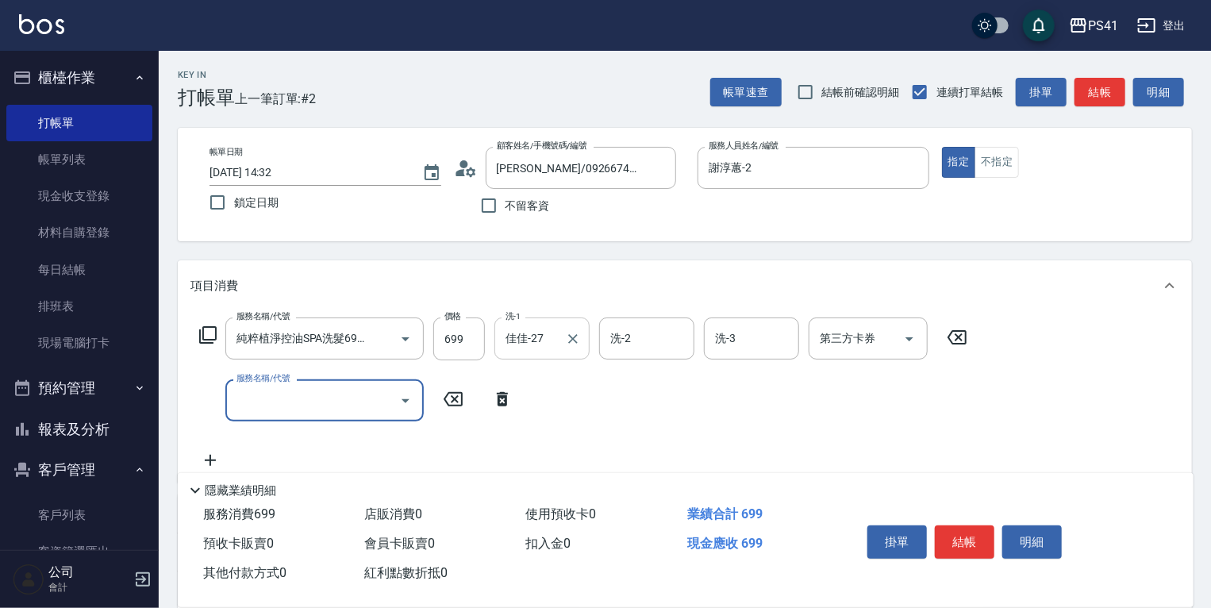
scroll to position [0, 0]
click at [310, 407] on input "服務名稱/代號" at bounding box center [313, 401] width 160 height 28
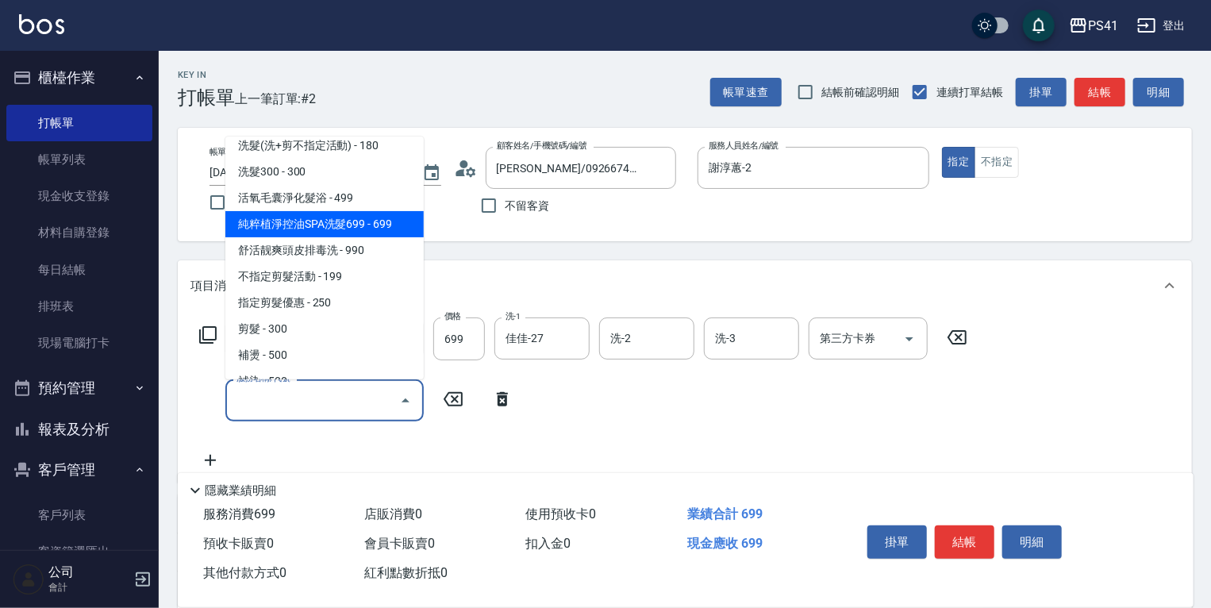
scroll to position [190, 0]
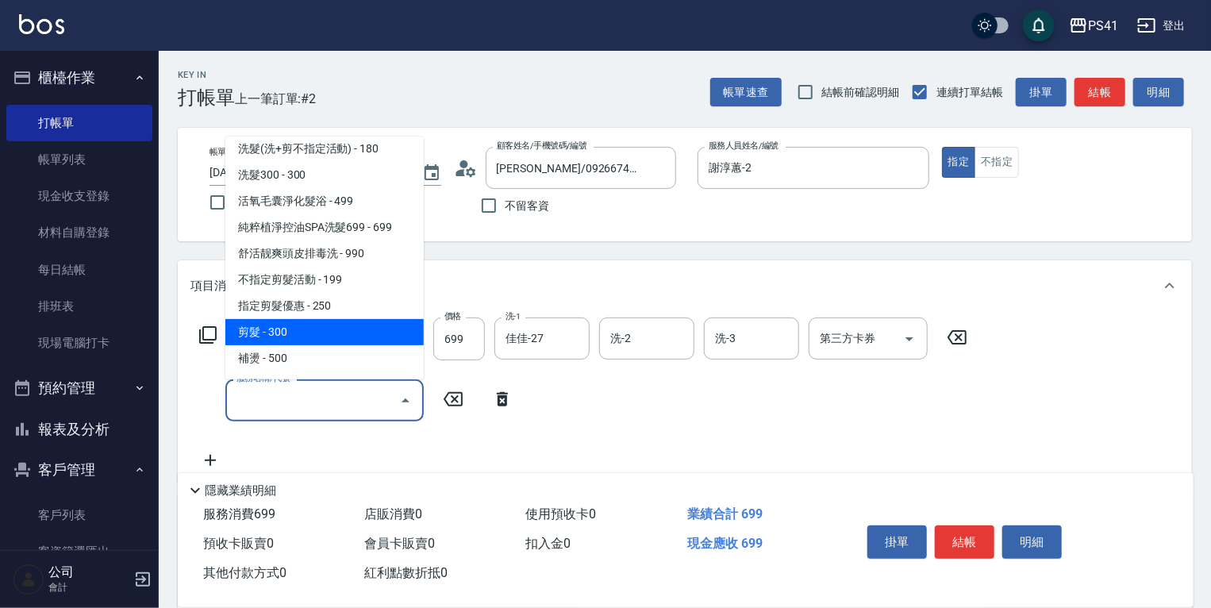
click at [298, 337] on span "剪髮 - 300" at bounding box center [324, 332] width 198 height 26
type input "剪髮(2300)"
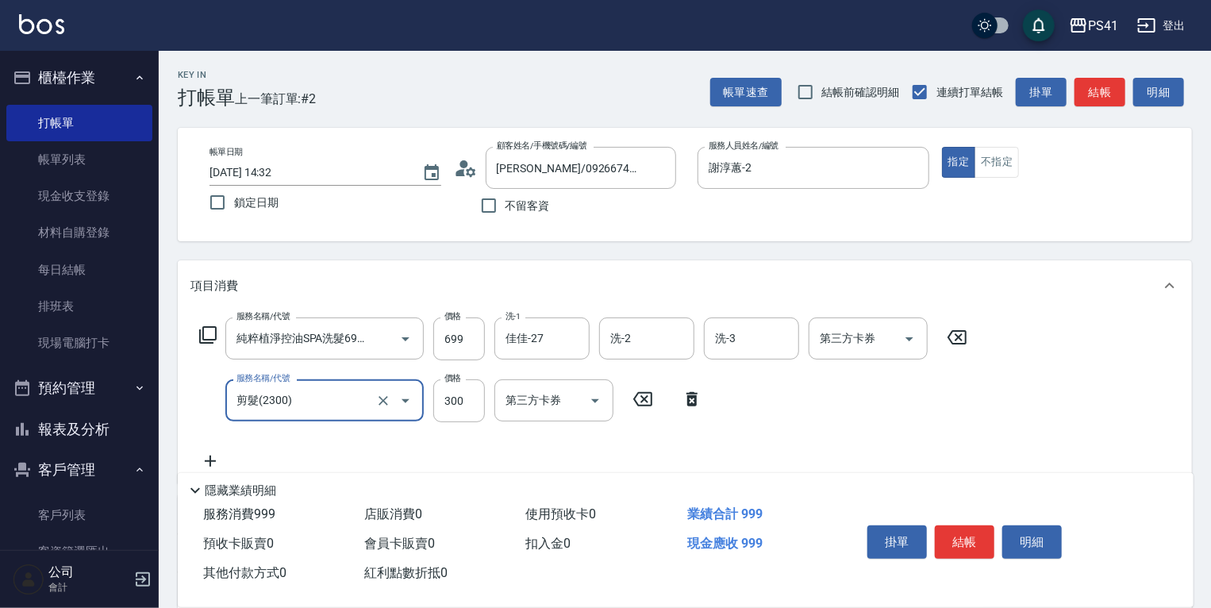
click at [223, 466] on icon at bounding box center [210, 461] width 40 height 19
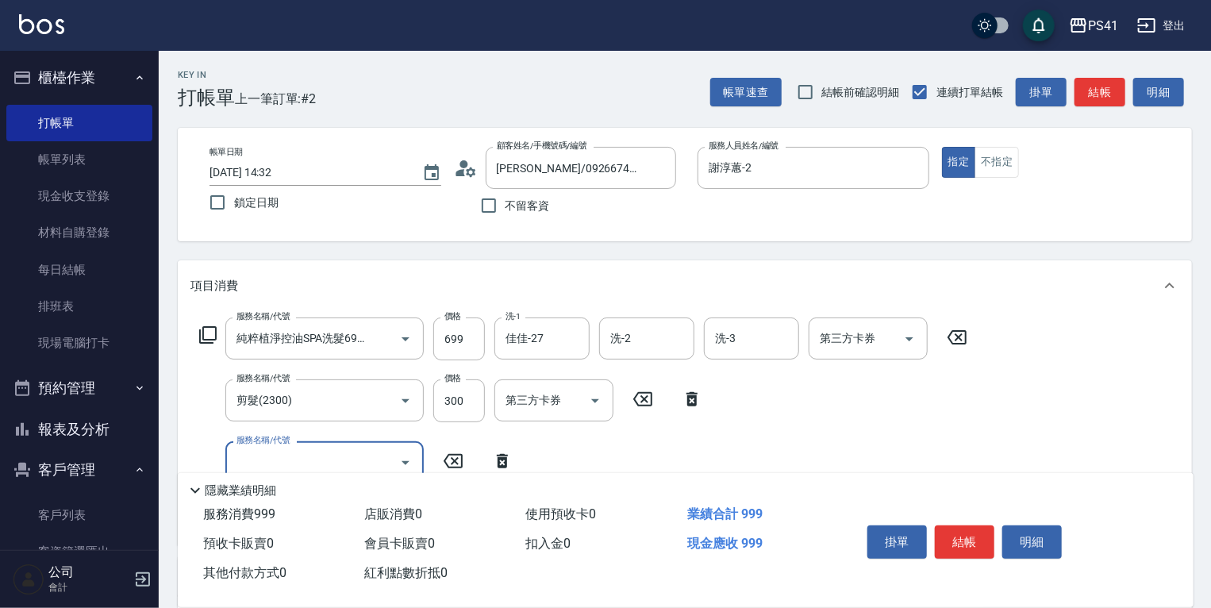
click at [296, 450] on input "服務名稱/代號" at bounding box center [313, 462] width 160 height 28
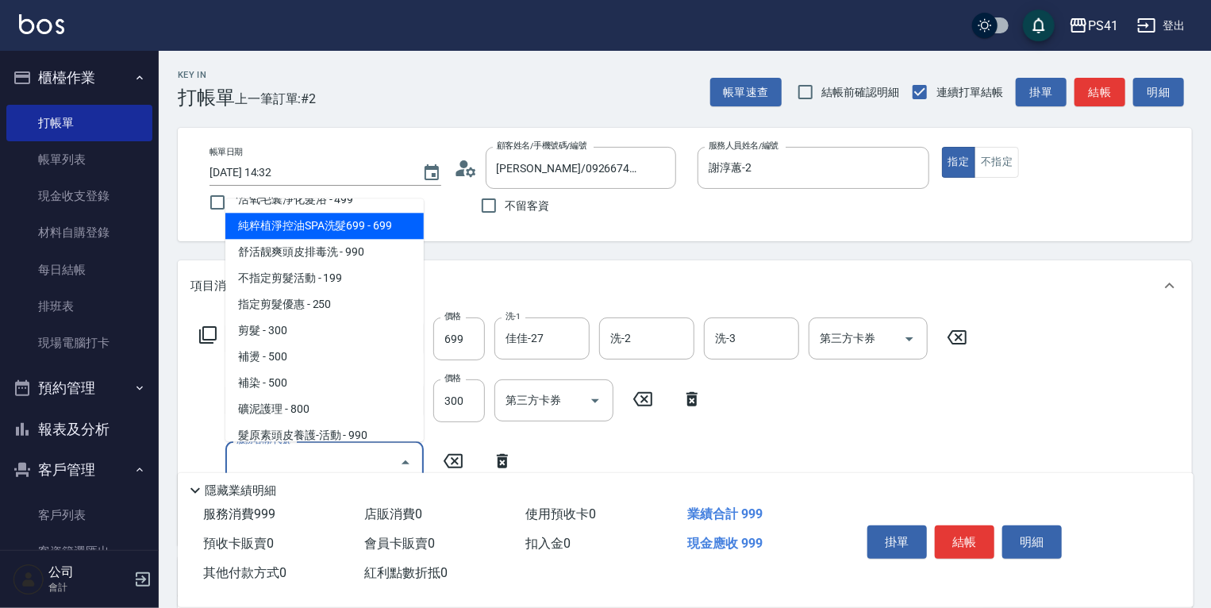
scroll to position [0, 0]
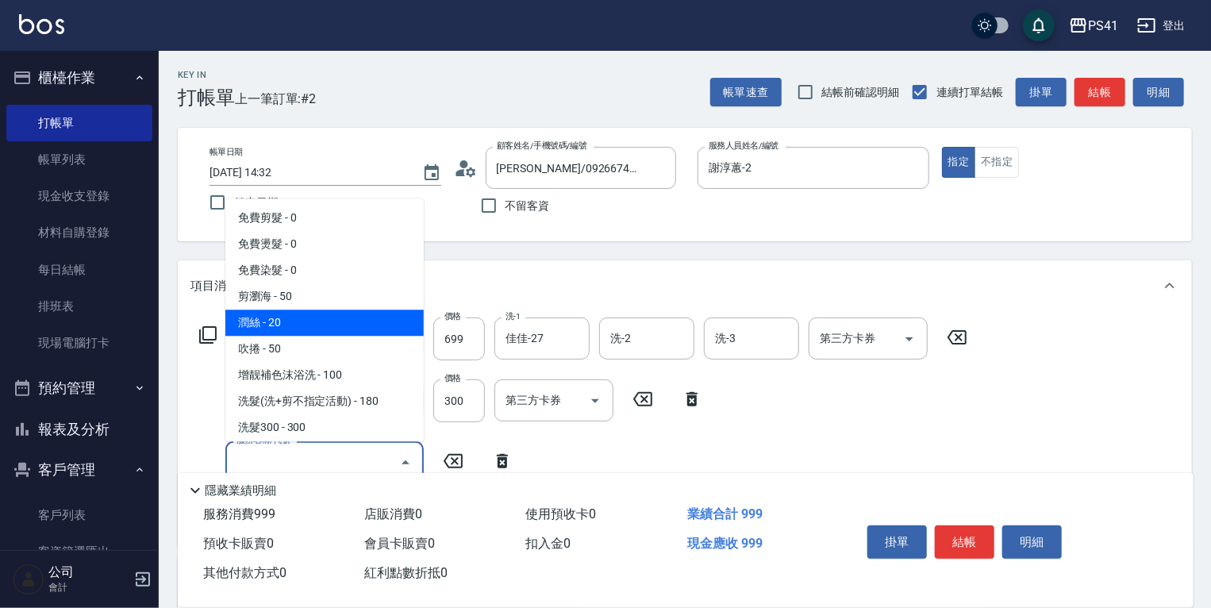
click at [317, 311] on span "潤絲 - 20" at bounding box center [324, 323] width 198 height 26
type input "潤絲(820)"
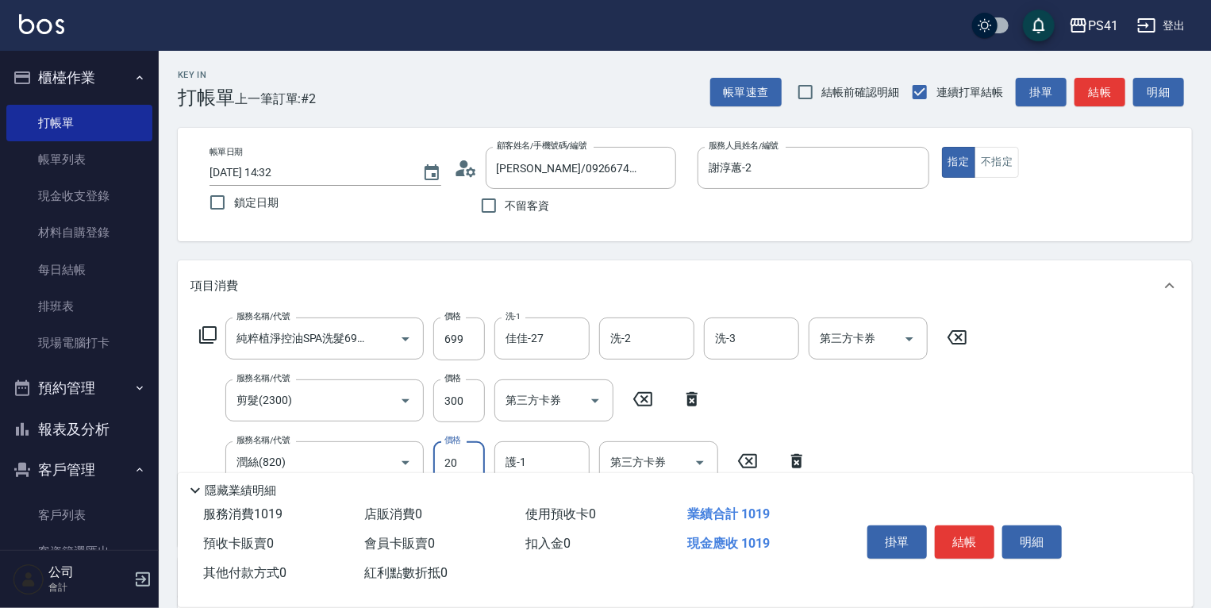
click at [461, 445] on input "20" at bounding box center [459, 462] width 52 height 43
type input "100"
type input "佳佳-27"
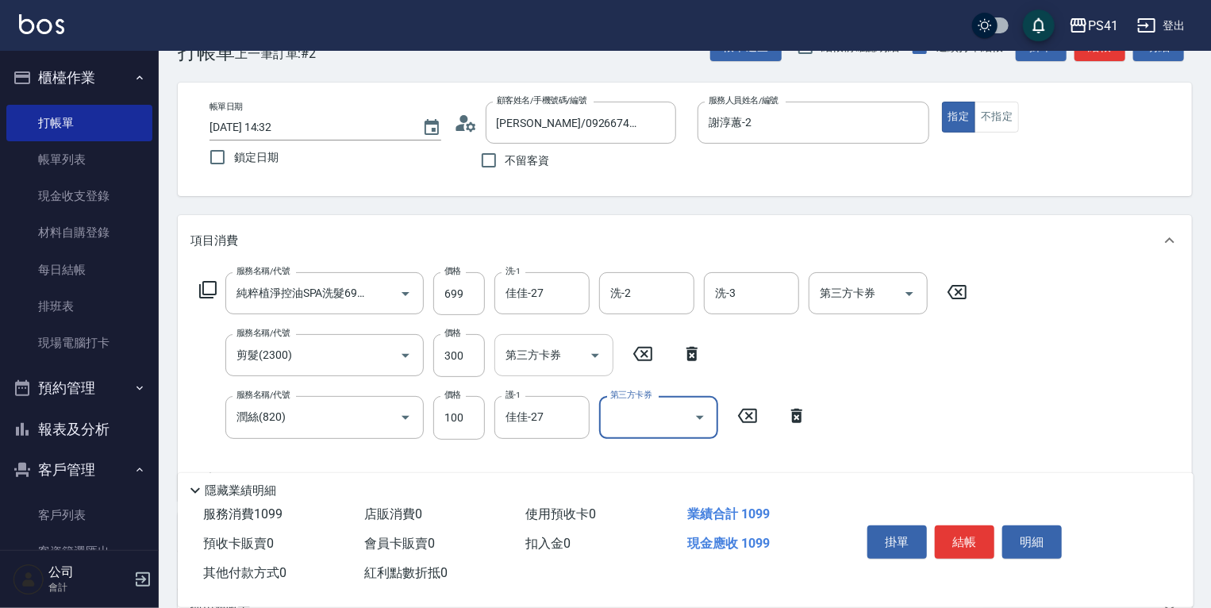
scroll to position [127, 0]
